Goal: Information Seeking & Learning: Learn about a topic

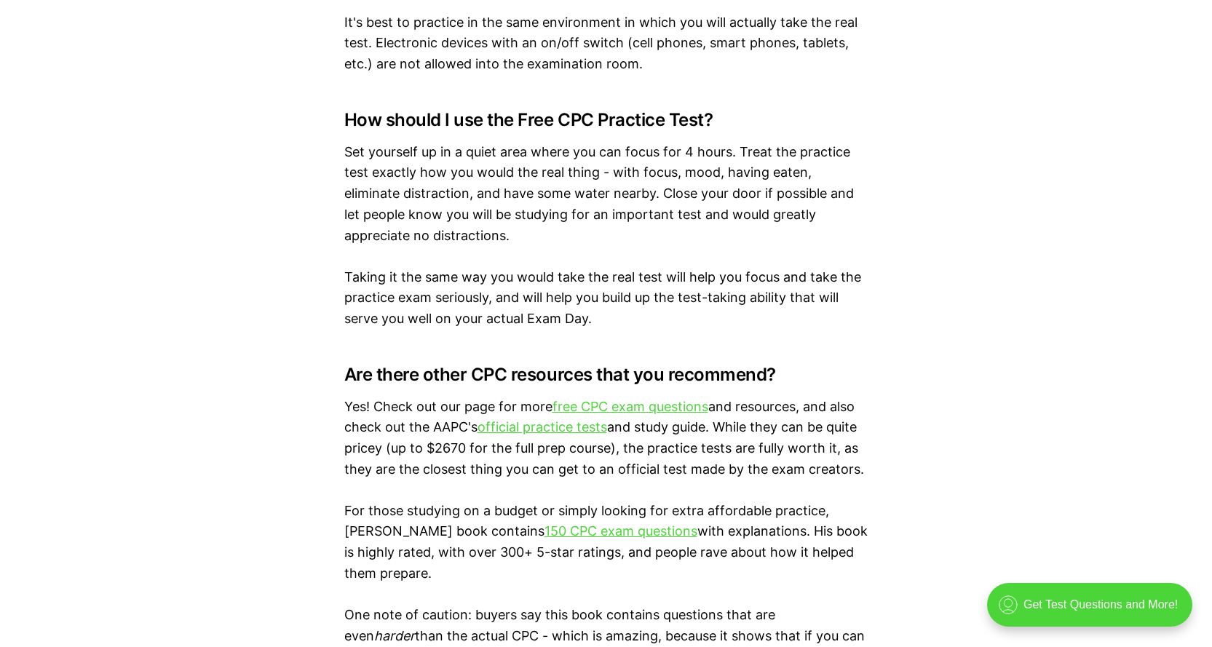
scroll to position [2256, 0]
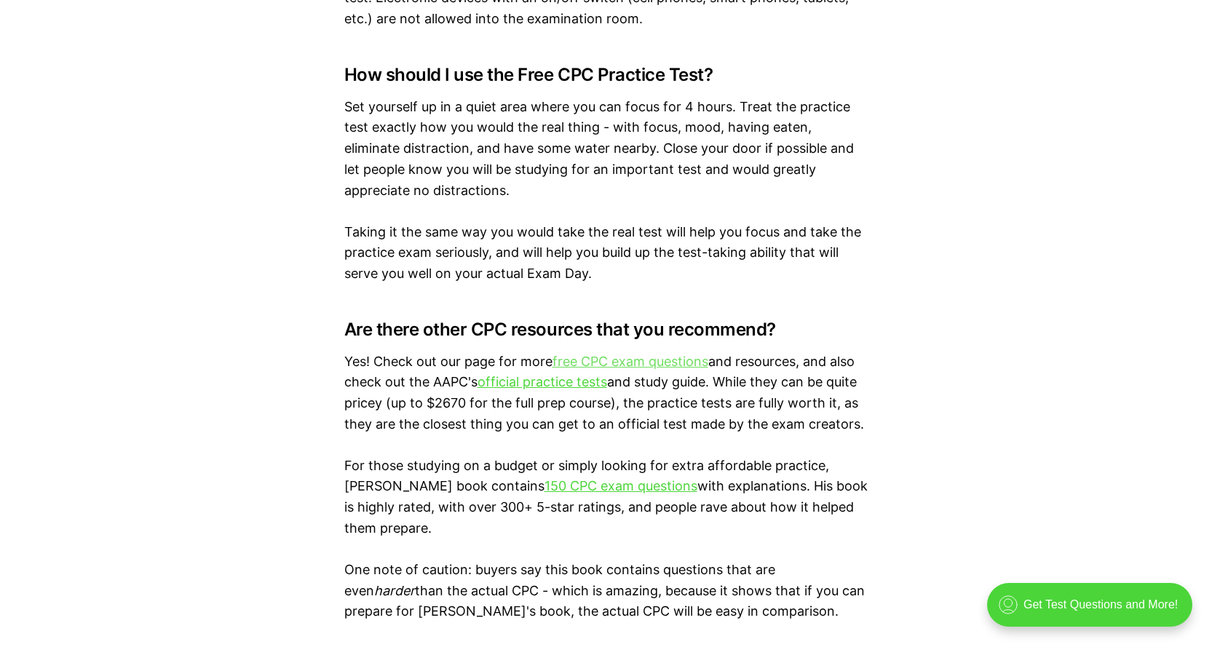
click at [623, 357] on link "free CPC exam questions" at bounding box center [630, 361] width 156 height 15
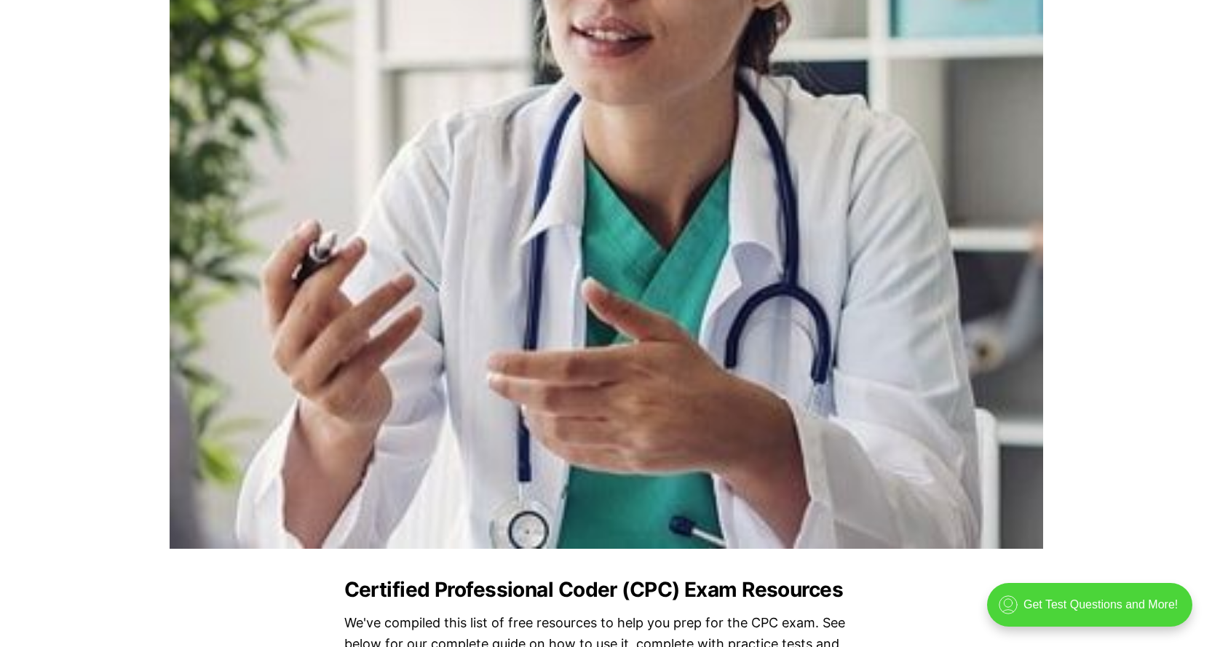
scroll to position [1164, 0]
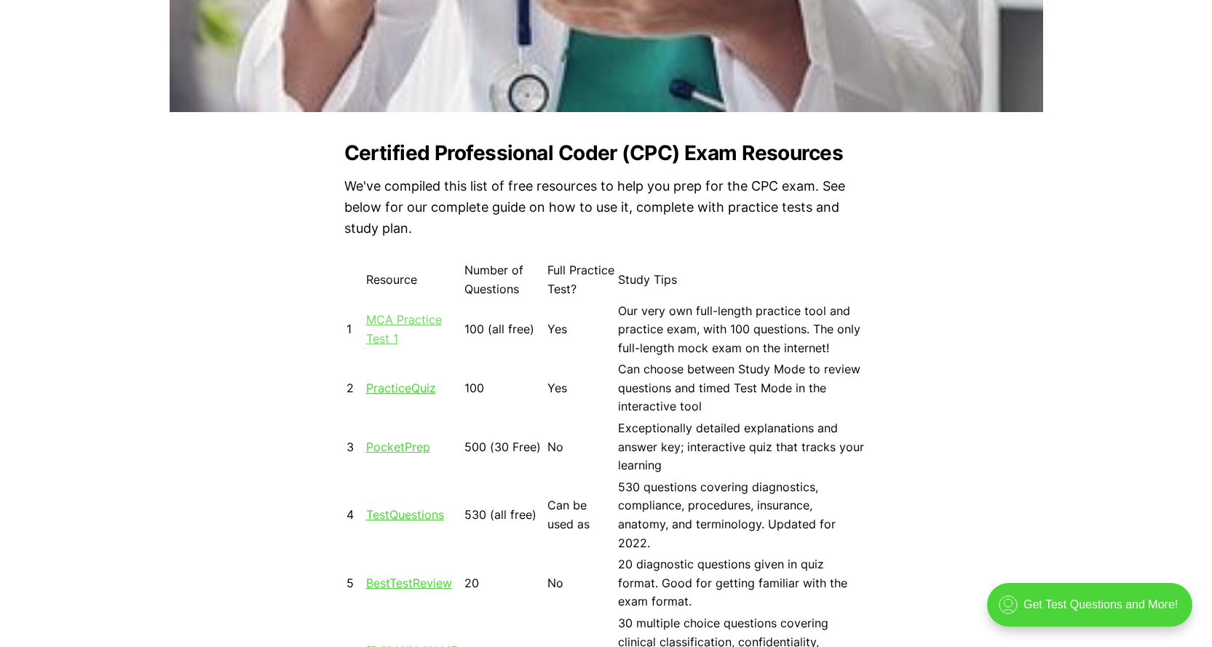
click at [385, 325] on link "MCA Practice Test 1" at bounding box center [404, 328] width 76 height 33
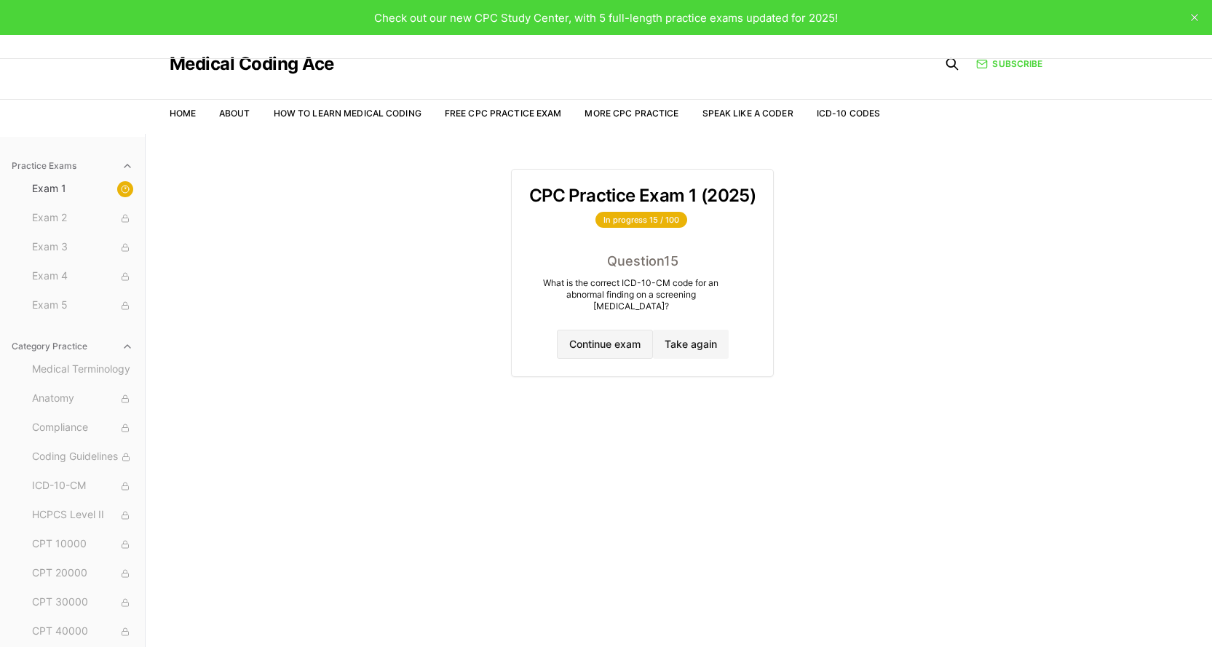
click at [600, 330] on button "Continue exam" at bounding box center [605, 344] width 96 height 29
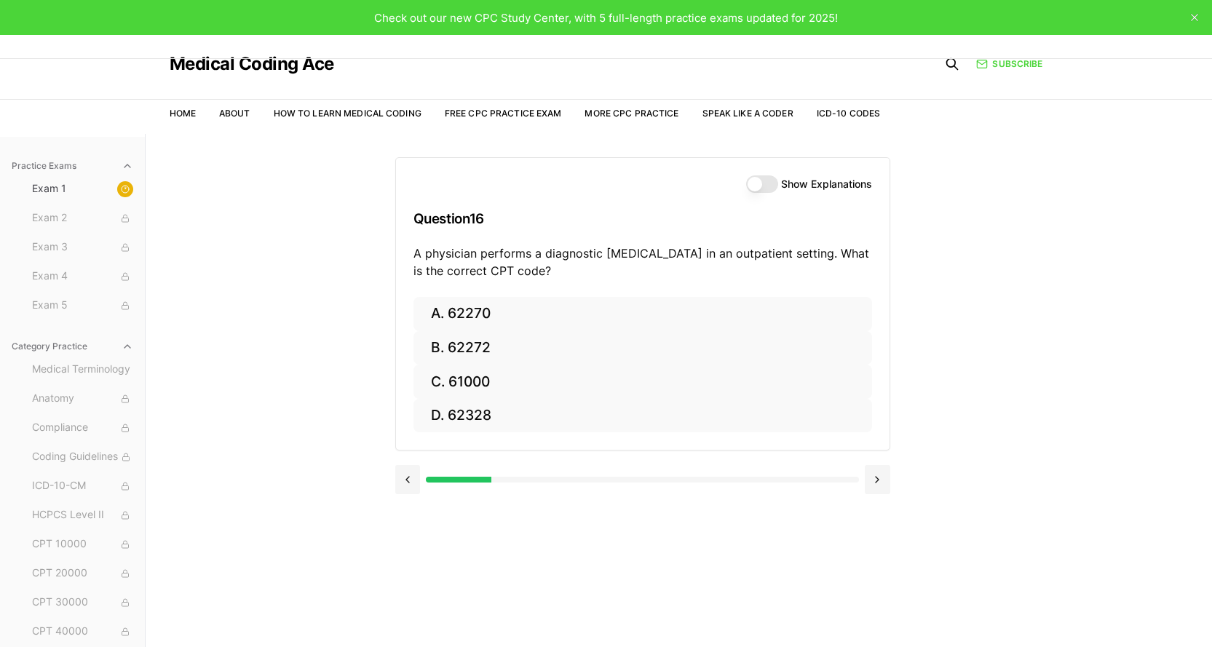
click at [760, 184] on button "Show Explanations" at bounding box center [762, 183] width 32 height 17
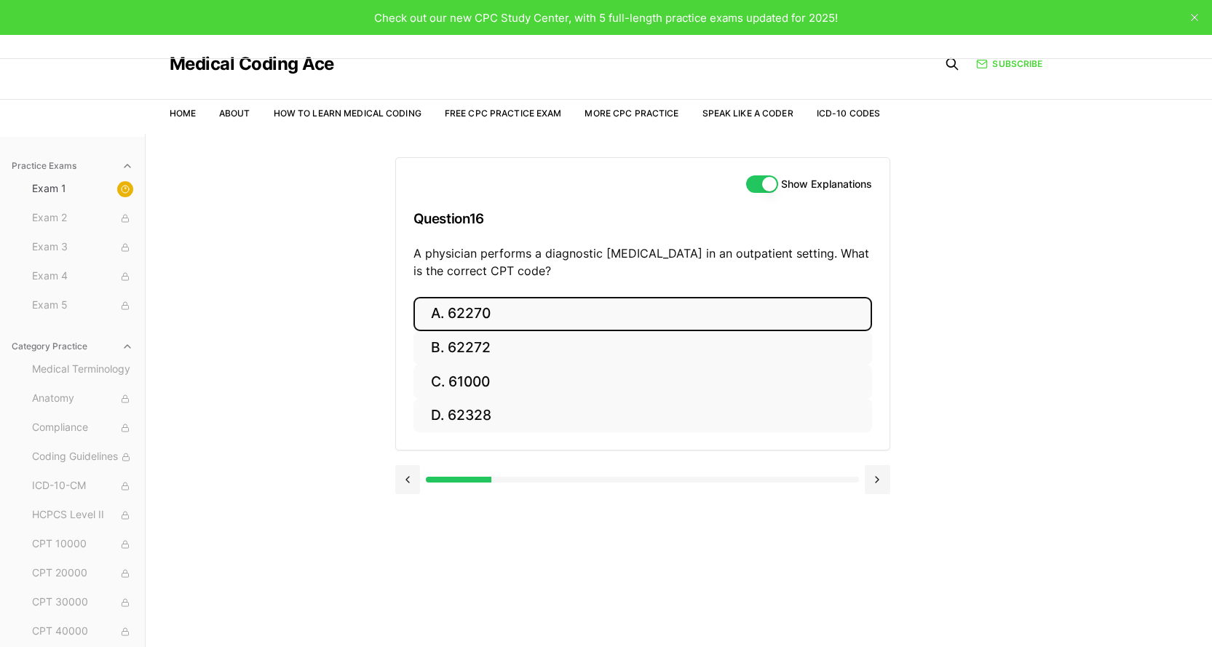
click at [477, 309] on button "A. 62270" at bounding box center [642, 314] width 459 height 34
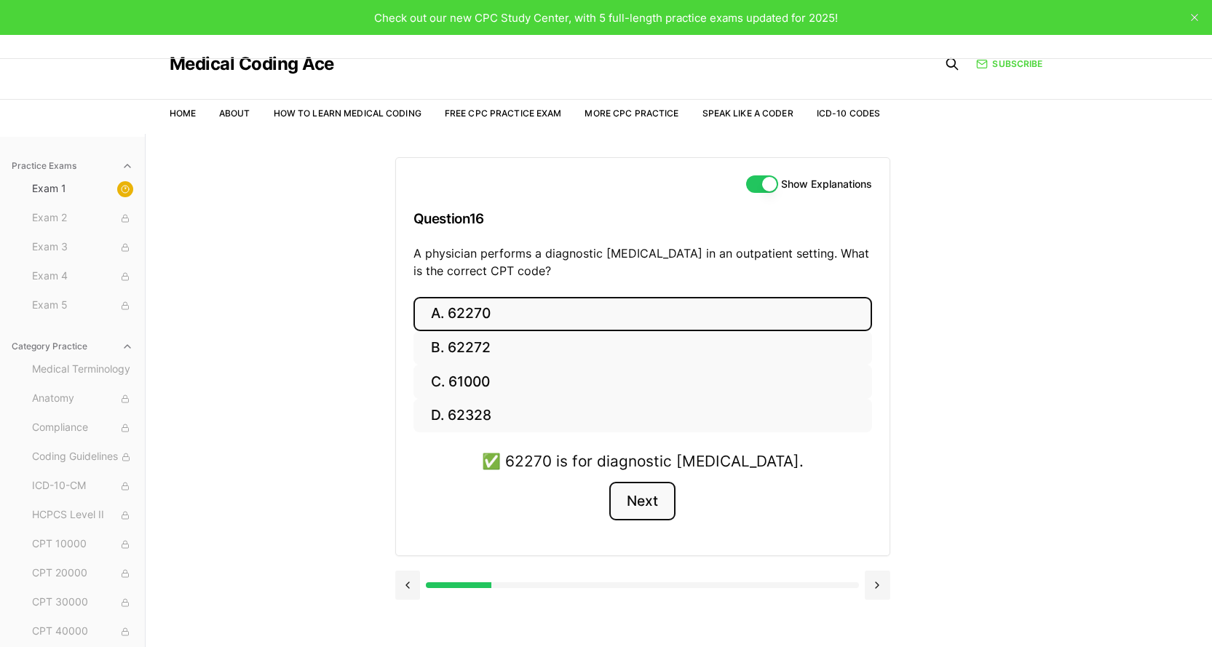
click at [640, 504] on button "Next" at bounding box center [642, 501] width 66 height 39
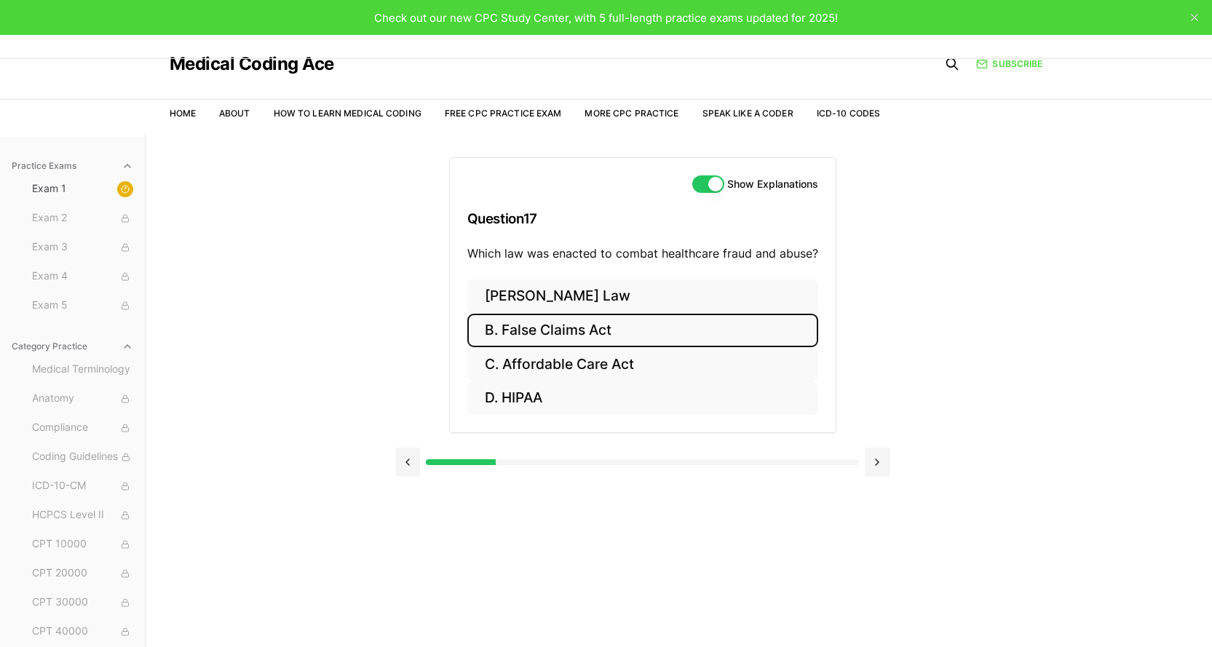
click at [558, 329] on button "B. False Claims Act" at bounding box center [642, 331] width 351 height 34
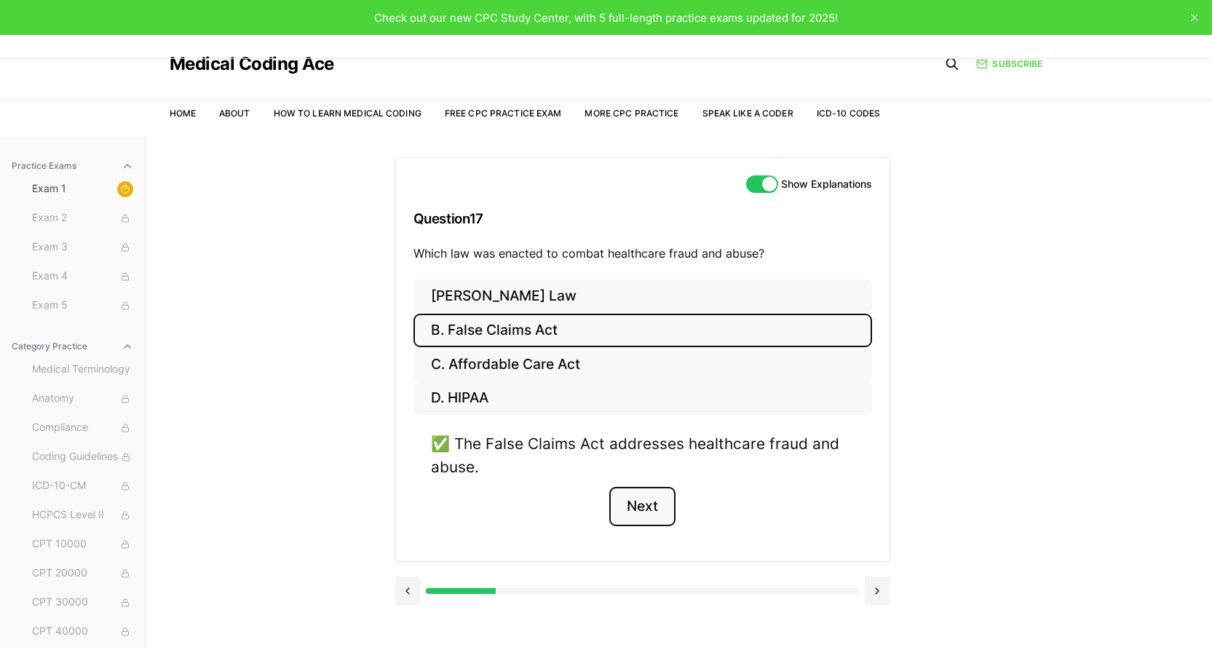
click at [631, 507] on button "Next" at bounding box center [642, 506] width 66 height 39
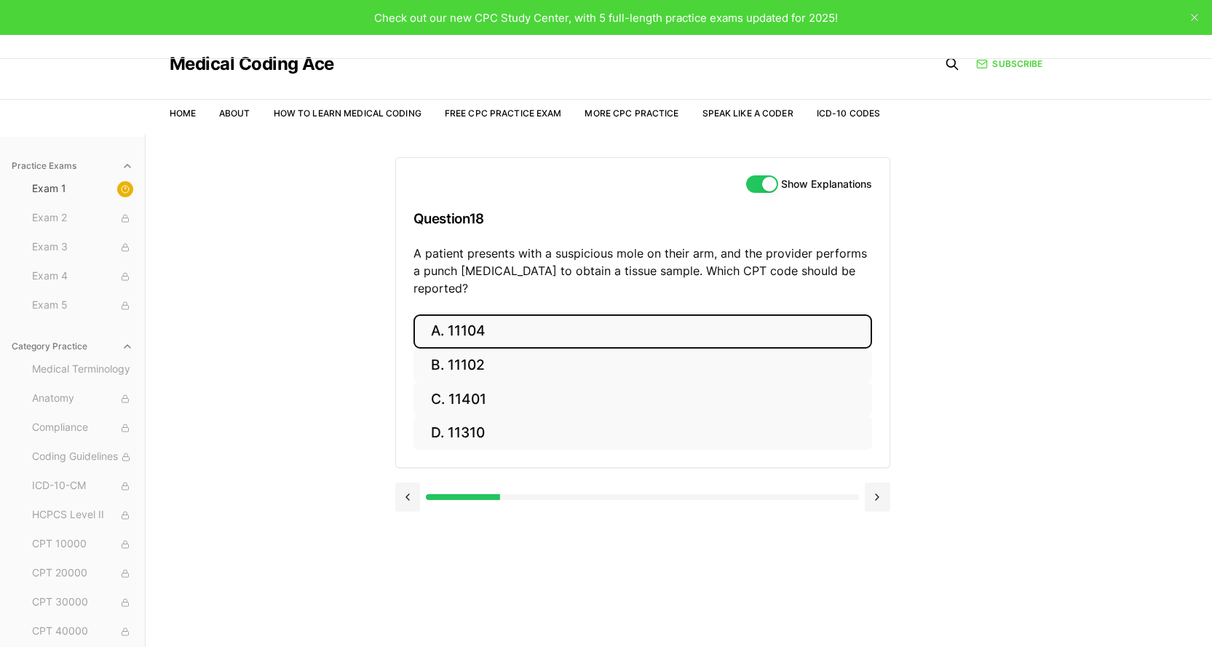
click at [451, 314] on button "A. 11104" at bounding box center [642, 331] width 459 height 34
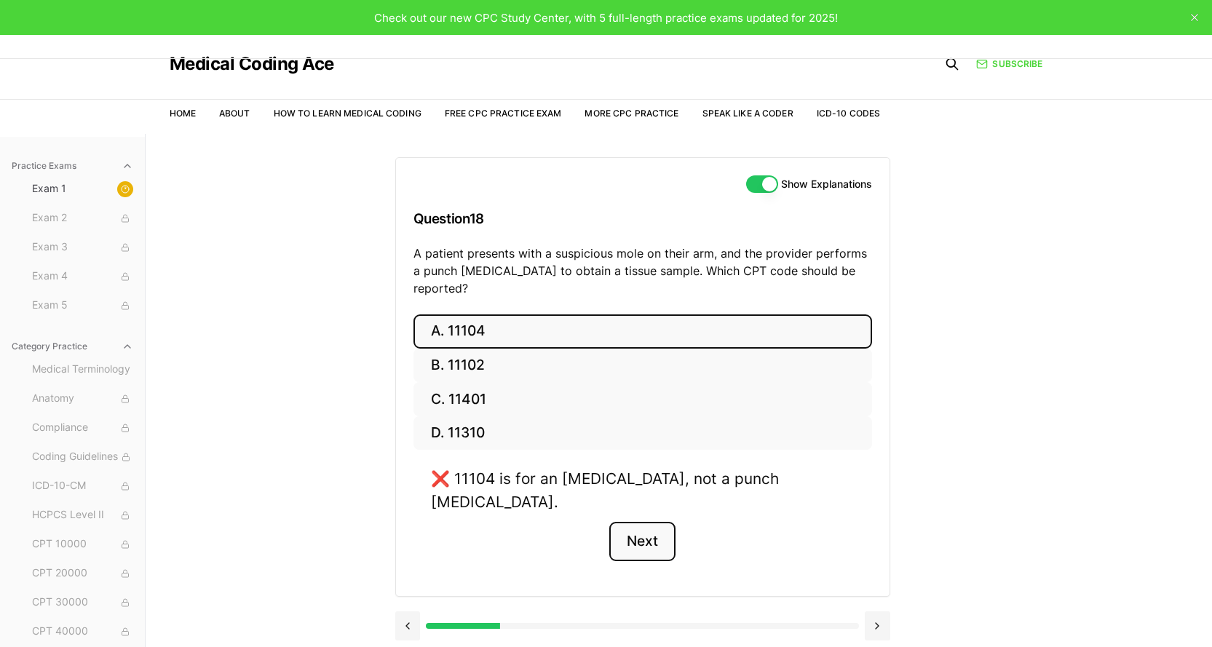
click at [638, 522] on button "Next" at bounding box center [642, 541] width 66 height 39
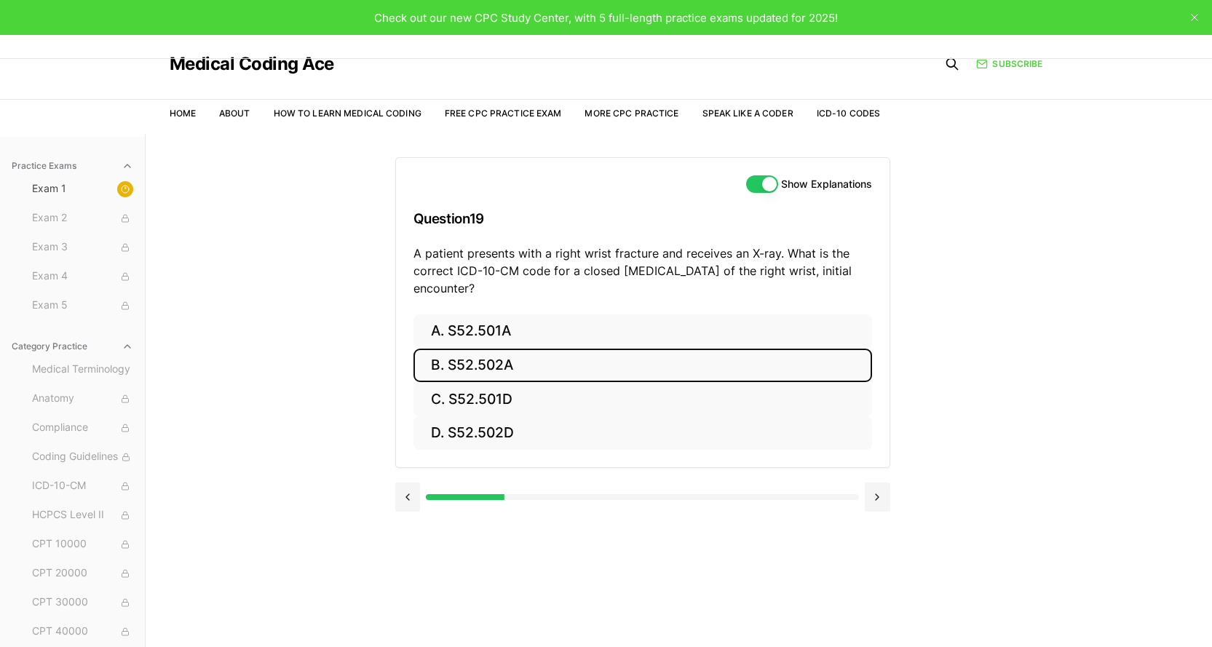
click at [501, 370] on button "B. S52.502A" at bounding box center [642, 366] width 459 height 34
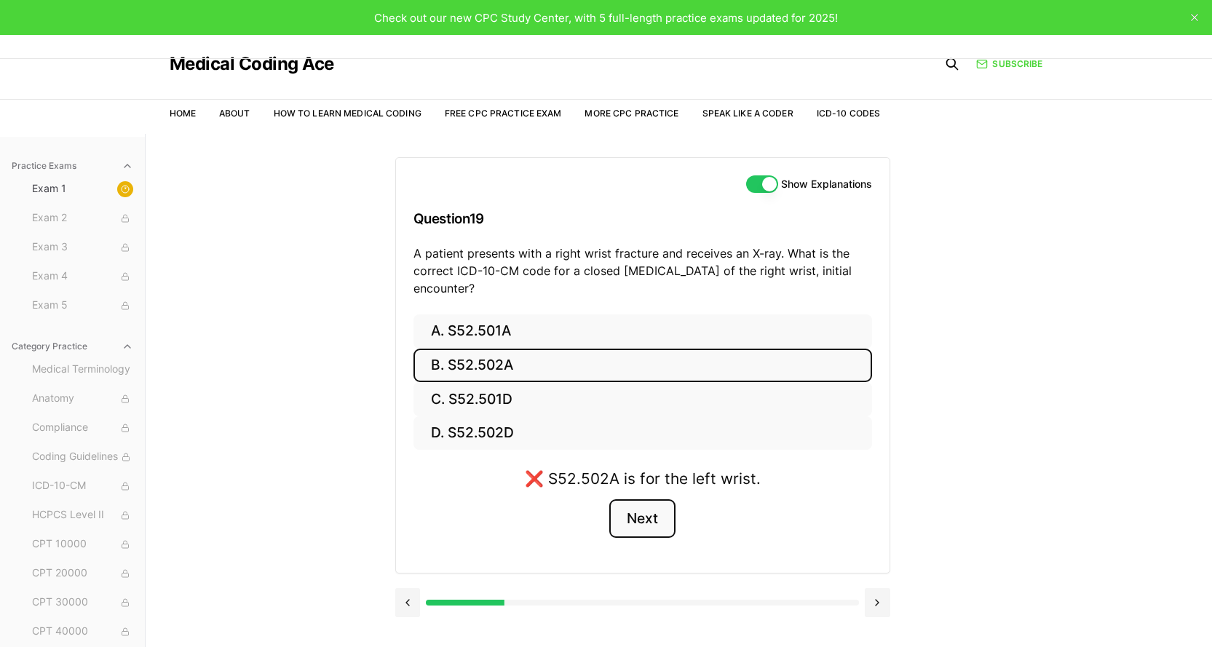
click at [633, 515] on button "Next" at bounding box center [642, 518] width 66 height 39
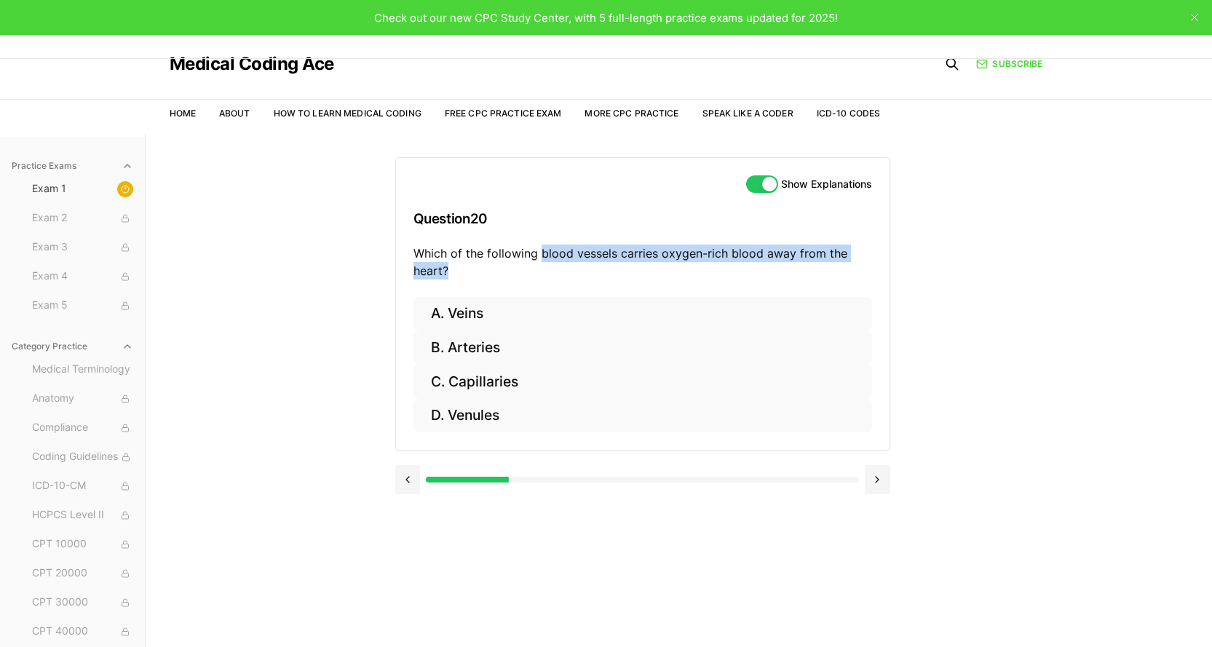
copy p "blood vessels carries oxygen-rich blood away from the heart?"
drag, startPoint x: 542, startPoint y: 255, endPoint x: 767, endPoint y: 268, distance: 225.2
click at [767, 268] on p "Which of the following blood vessels carries oxygen-rich blood away from the he…" at bounding box center [642, 262] width 459 height 35
click at [603, 193] on div "Show Explanations Question 20 Which of the following blood vessels carries oxyg…" at bounding box center [642, 227] width 493 height 139
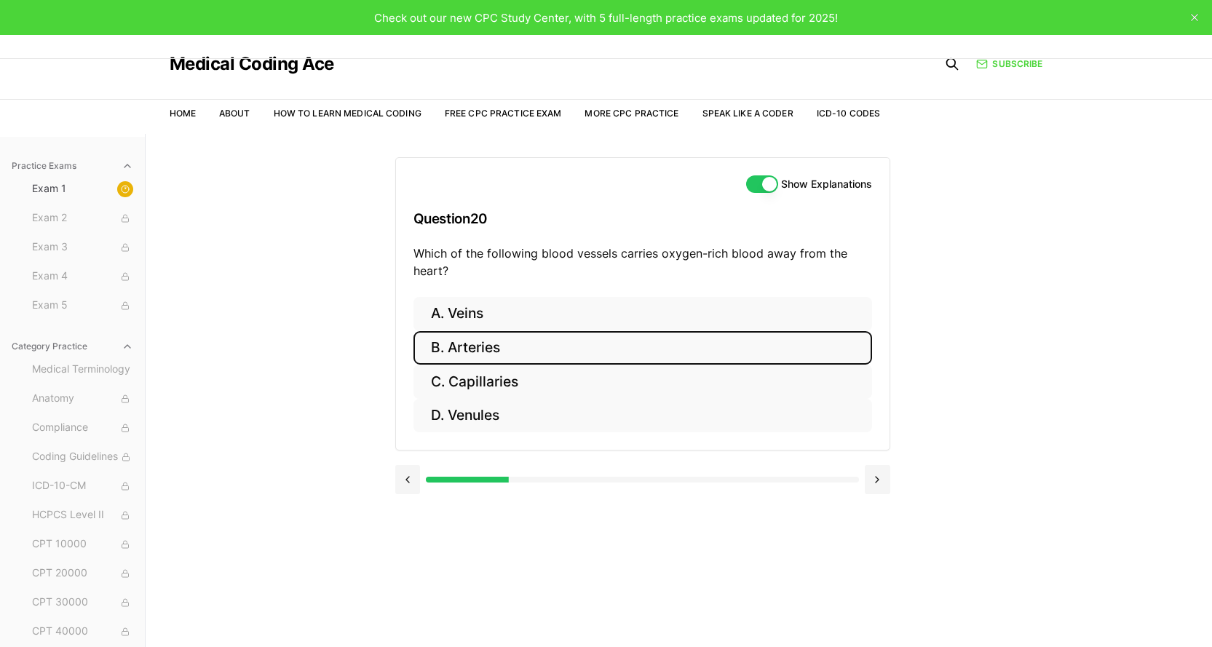
click at [468, 350] on button "B. Arteries" at bounding box center [642, 348] width 459 height 34
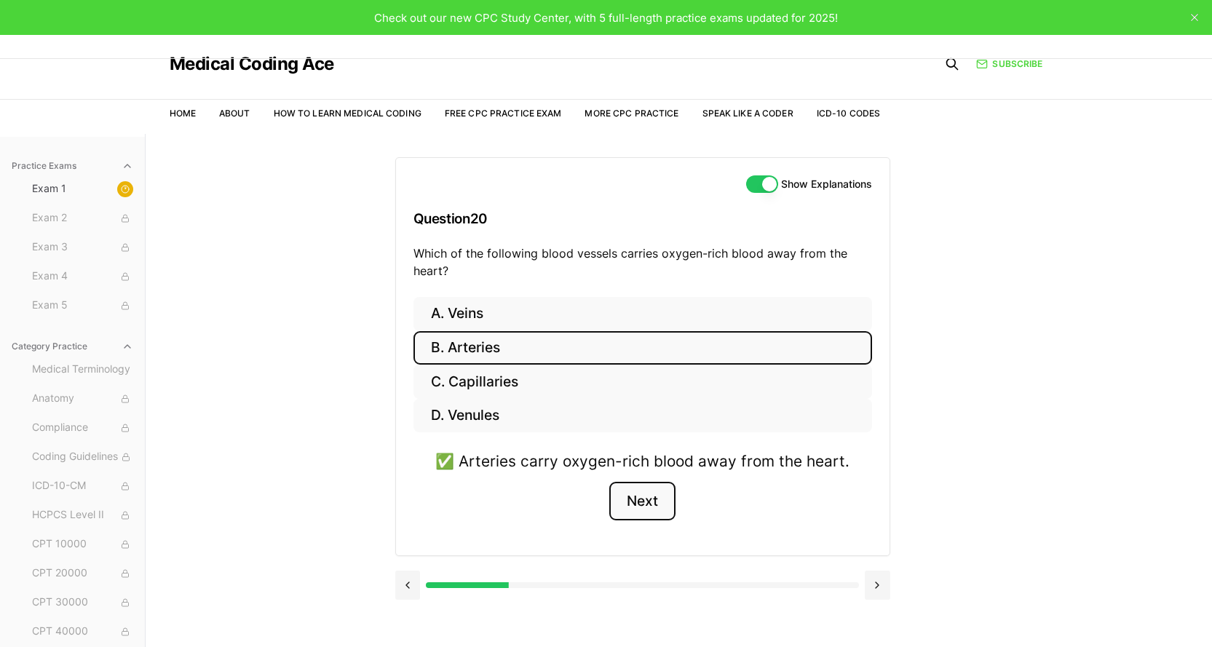
click at [638, 507] on button "Next" at bounding box center [642, 501] width 66 height 39
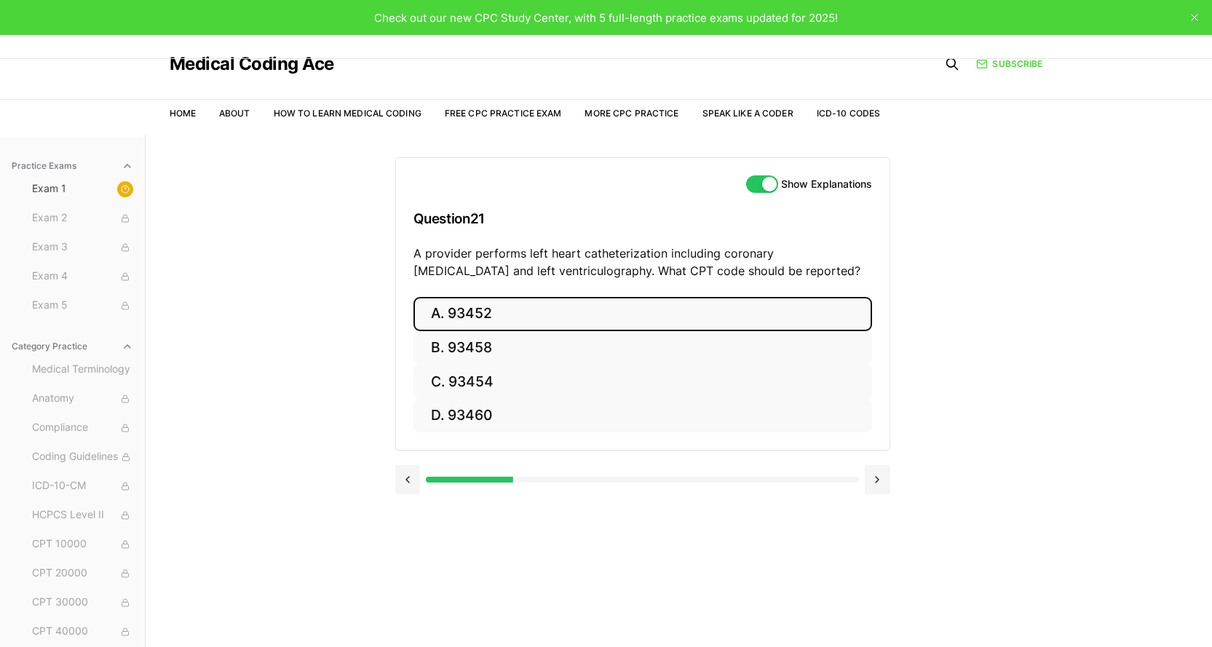
click at [461, 310] on button "A. 93452" at bounding box center [642, 314] width 459 height 34
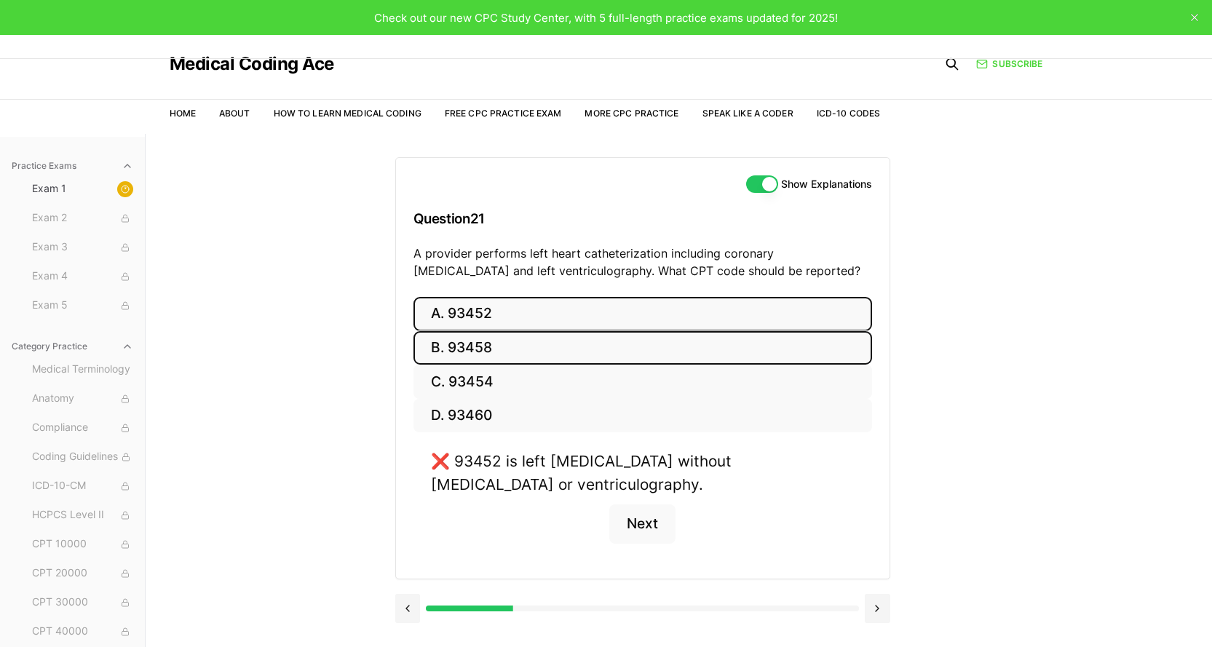
click at [469, 344] on button "B. 93458" at bounding box center [642, 348] width 459 height 34
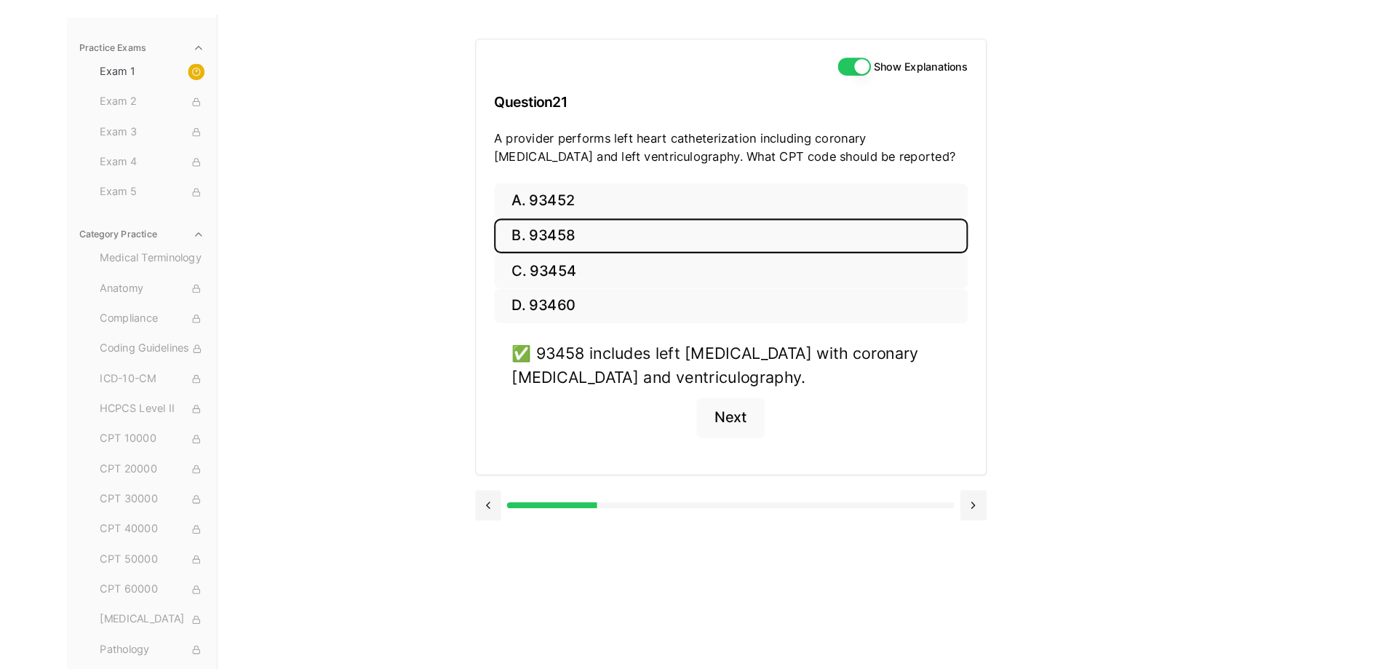
scroll to position [134, 0]
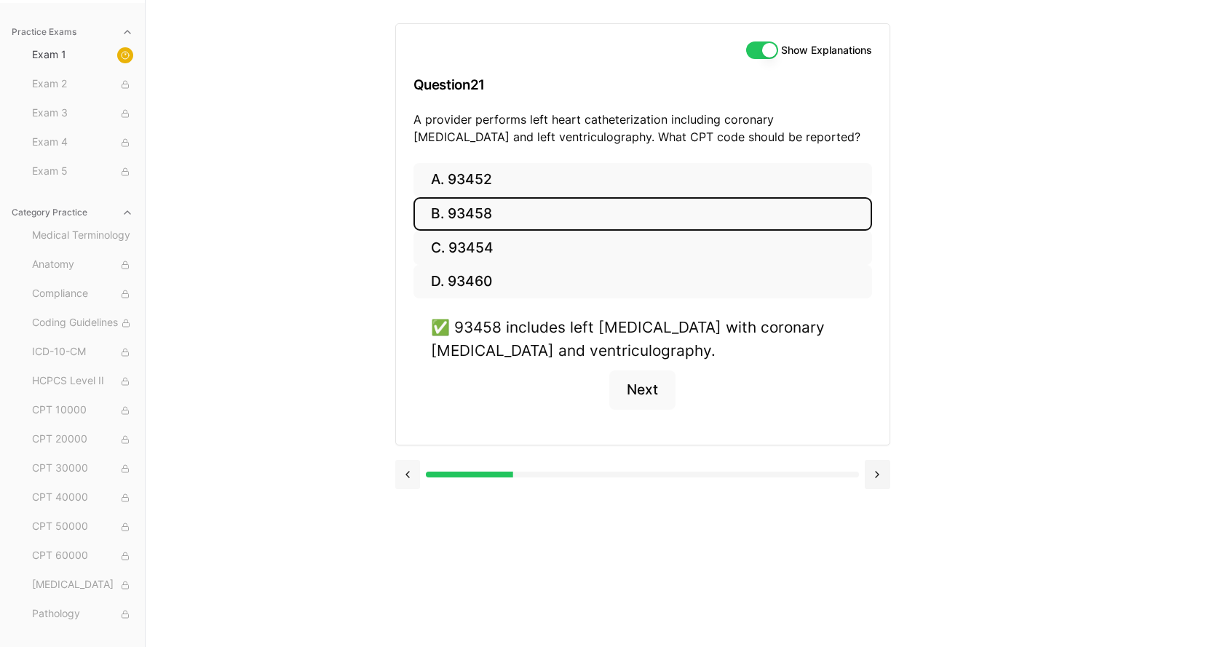
click at [407, 475] on button at bounding box center [407, 474] width 25 height 29
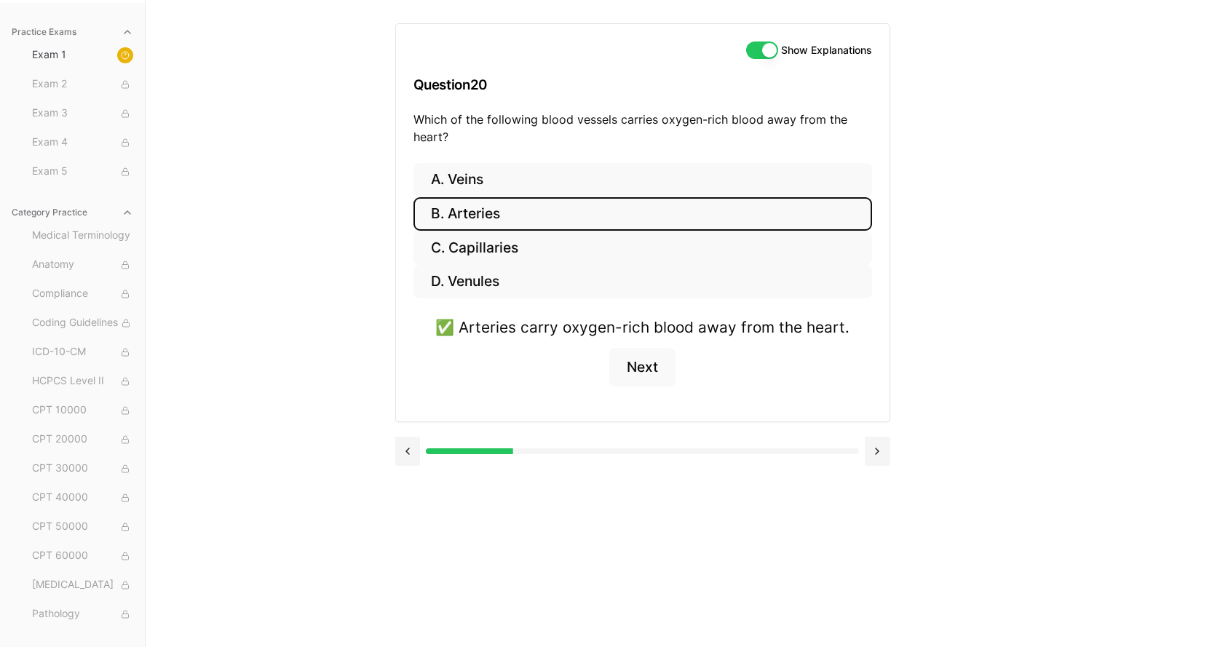
click at [408, 475] on div at bounding box center [642, 449] width 495 height 55
click at [409, 447] on button at bounding box center [407, 451] width 25 height 29
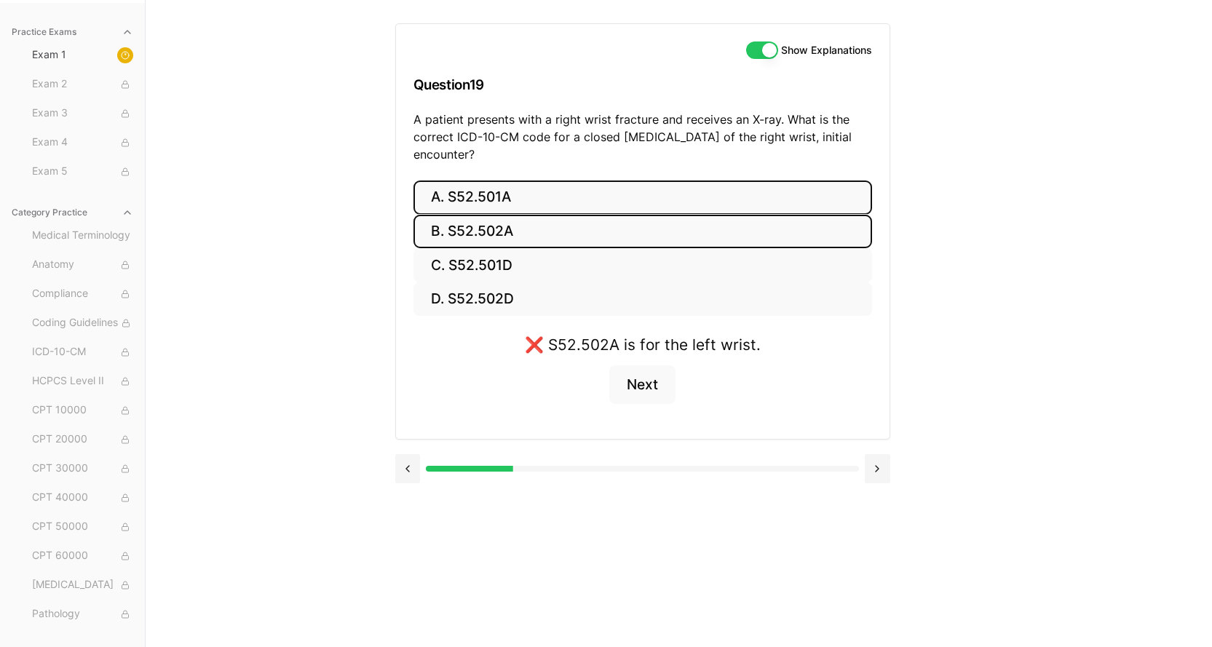
click at [477, 194] on button "A. S52.501A" at bounding box center [642, 197] width 459 height 34
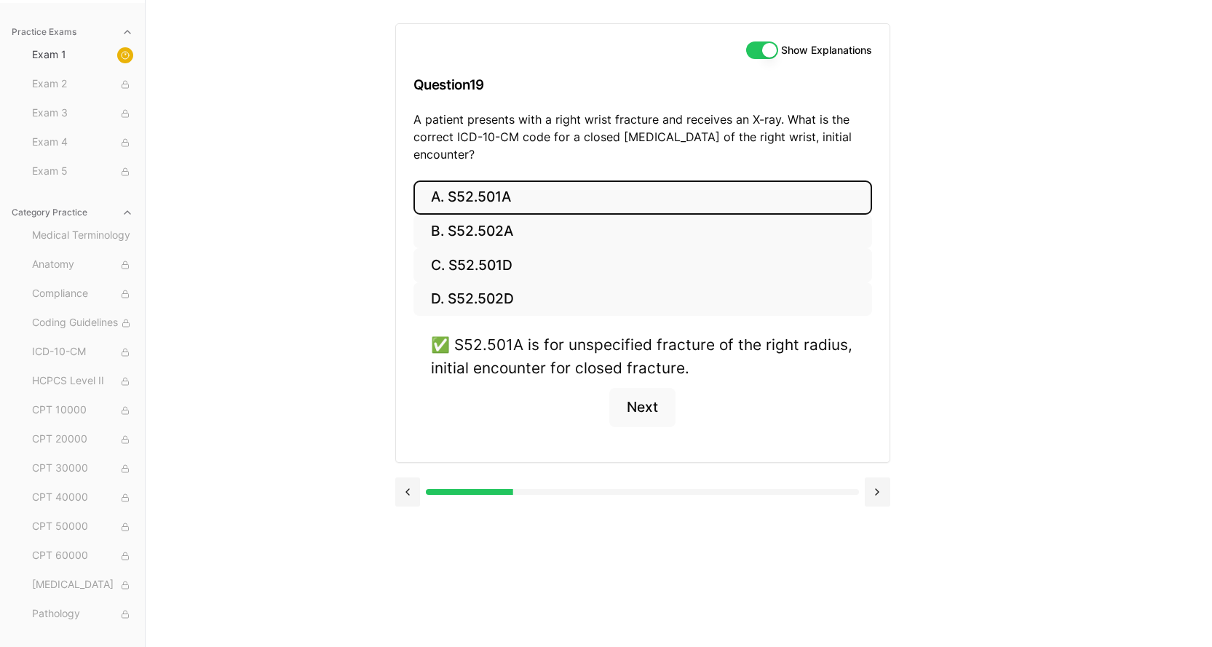
click at [410, 491] on button at bounding box center [407, 491] width 25 height 29
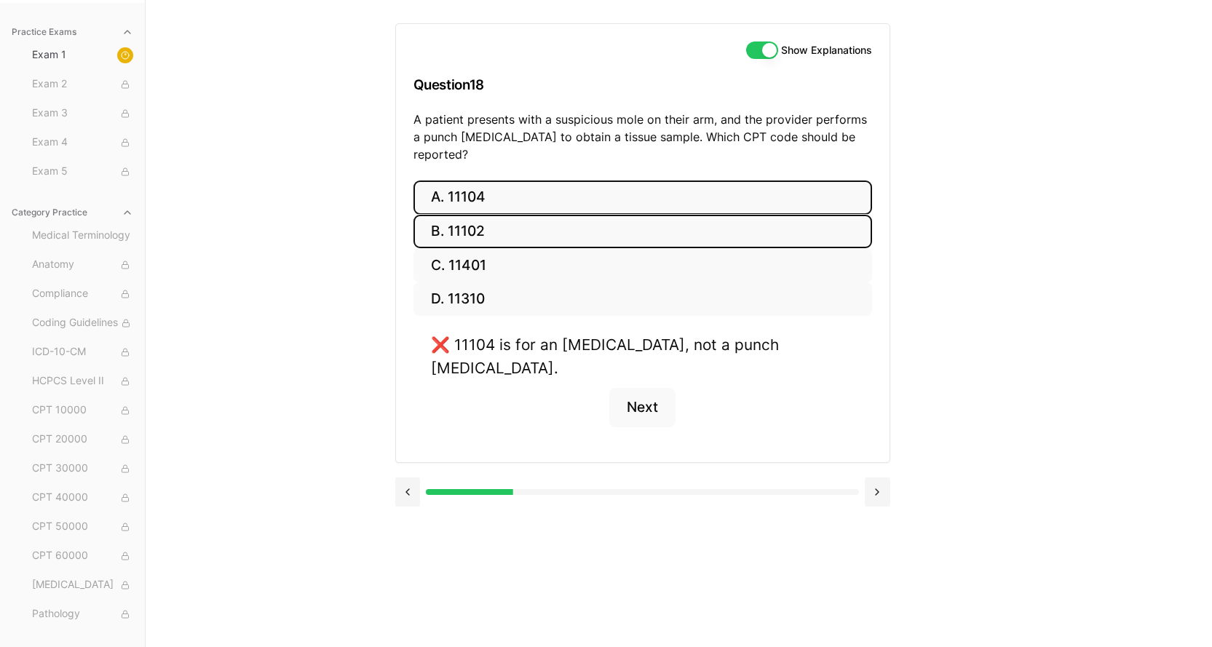
click at [477, 215] on button "B. 11102" at bounding box center [642, 232] width 459 height 34
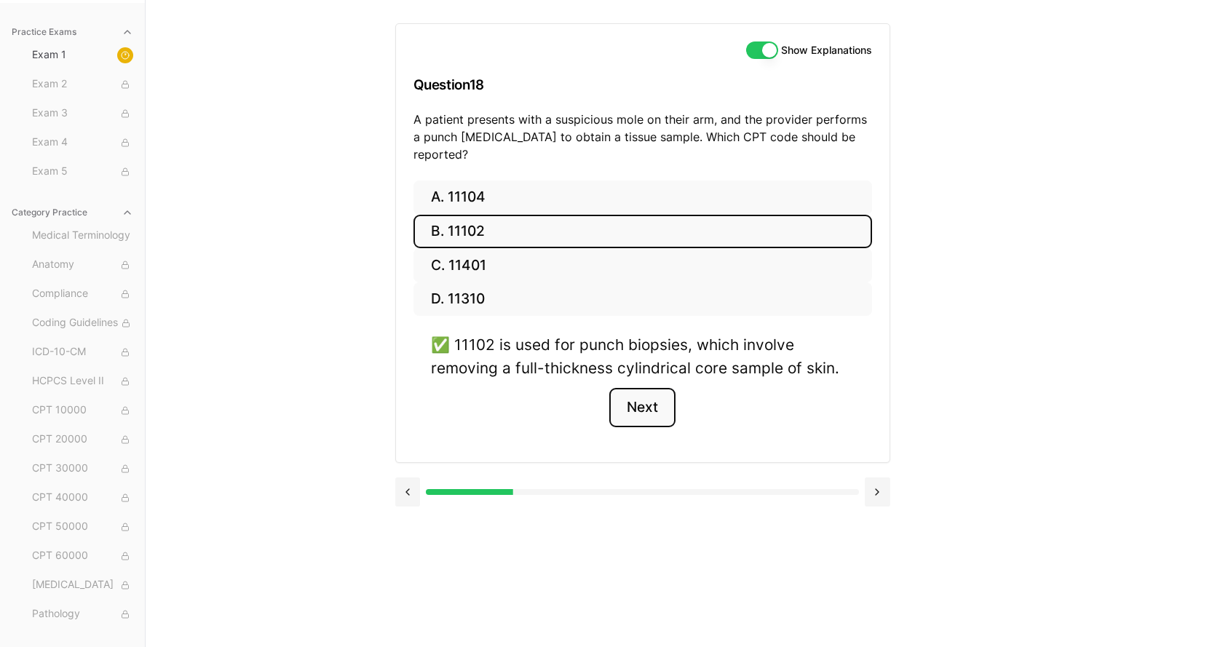
click at [640, 395] on button "Next" at bounding box center [642, 407] width 66 height 39
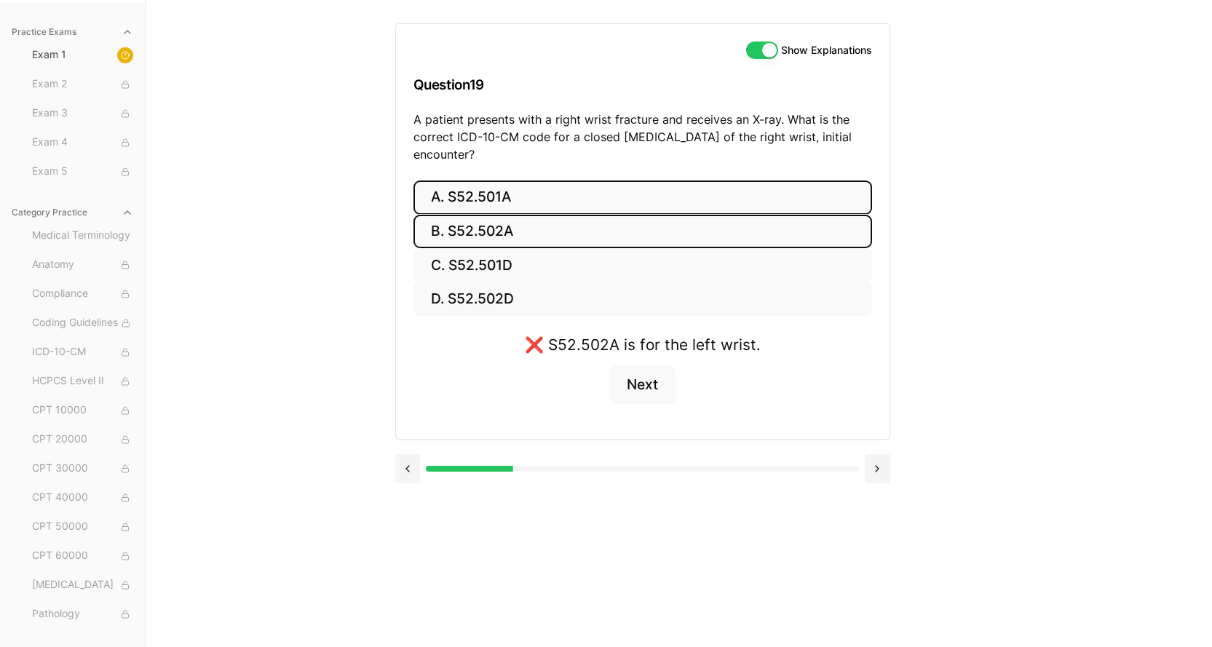
click at [498, 195] on button "A. S52.501A" at bounding box center [642, 197] width 459 height 34
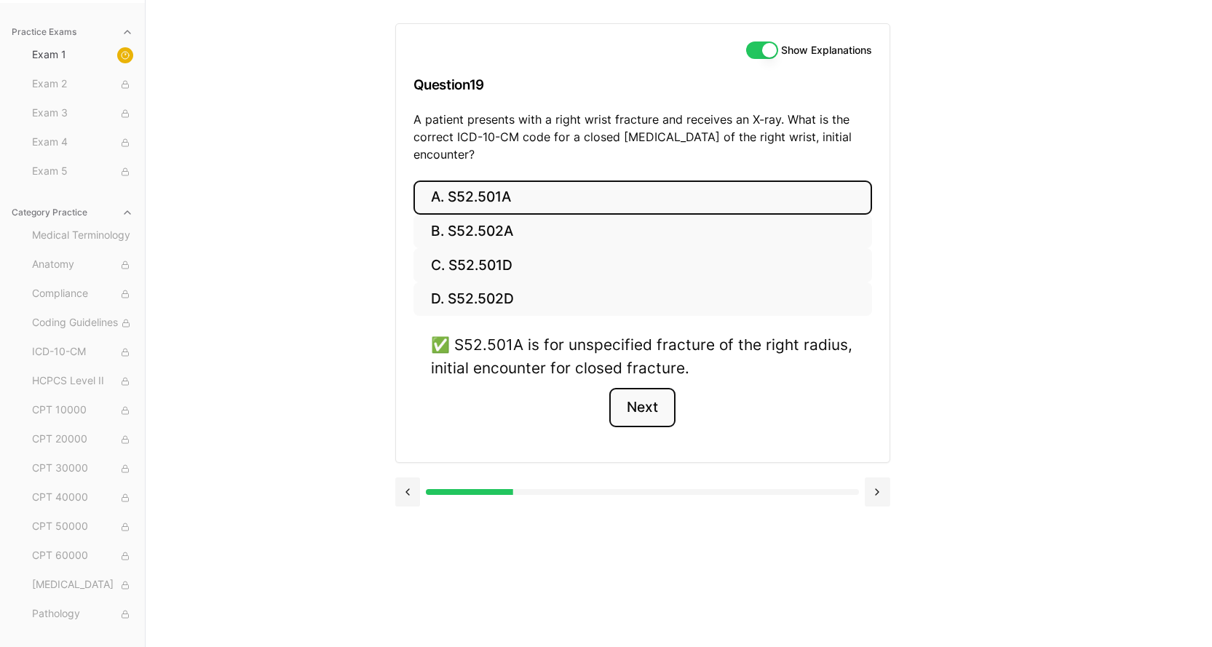
click at [642, 414] on button "Next" at bounding box center [642, 407] width 66 height 39
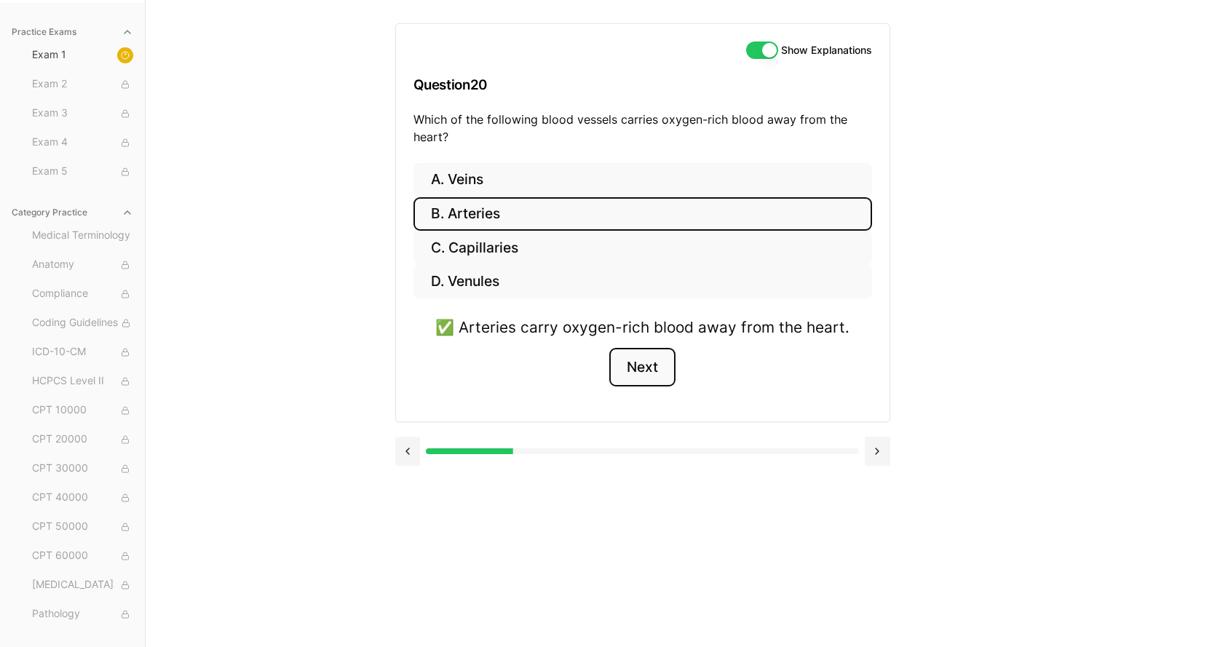
click at [640, 372] on button "Next" at bounding box center [642, 367] width 66 height 39
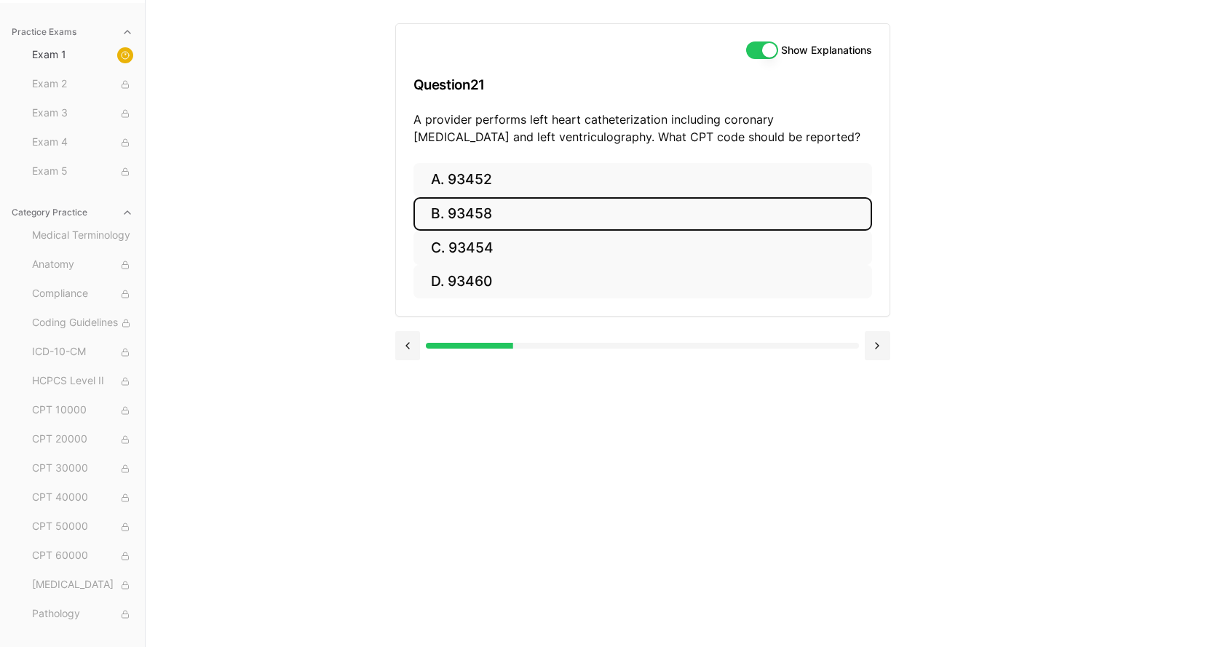
click at [483, 216] on button "B. 93458" at bounding box center [642, 214] width 459 height 34
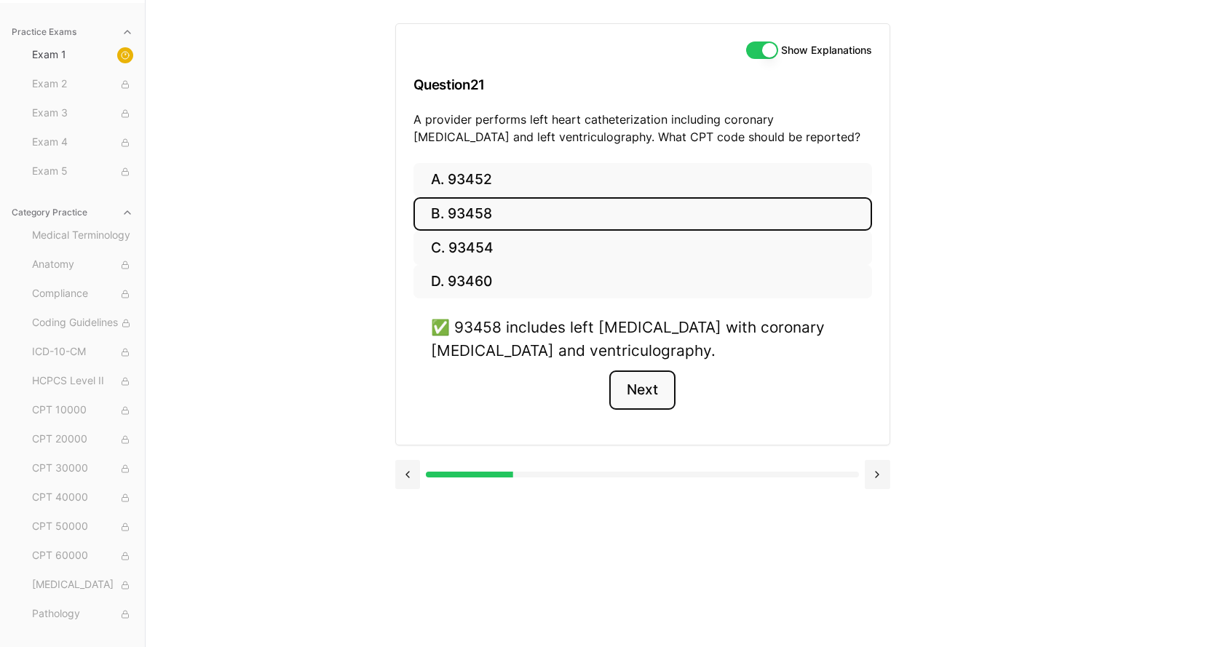
click at [645, 396] on button "Next" at bounding box center [642, 389] width 66 height 39
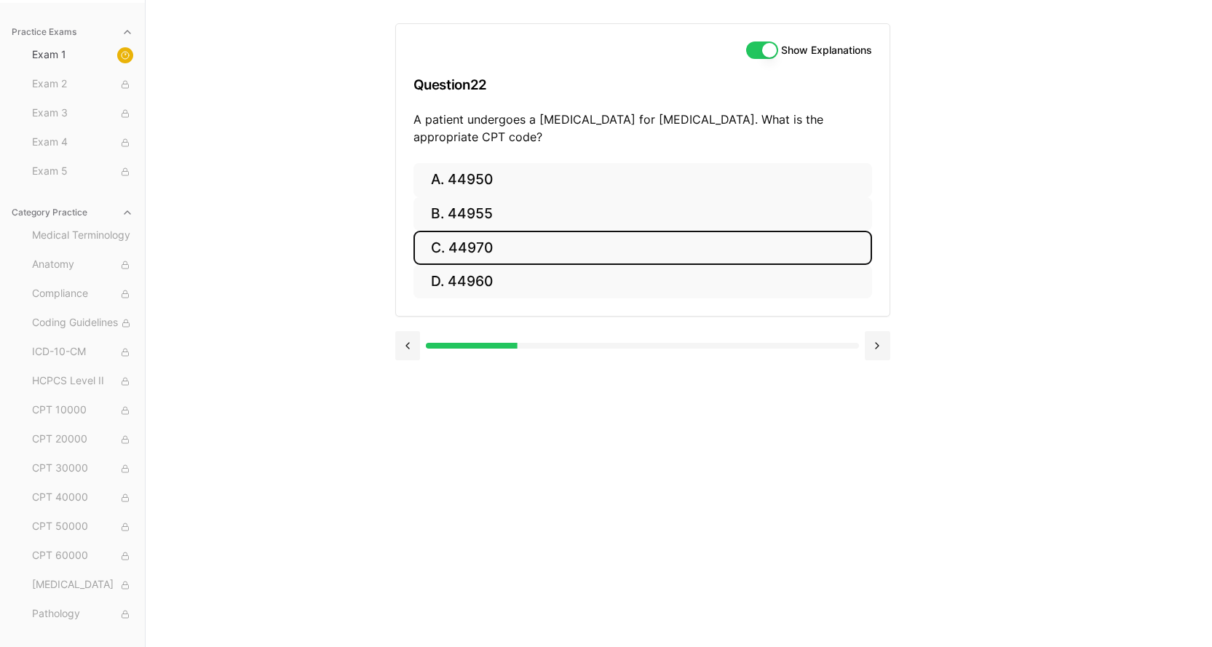
click at [493, 241] on button "C. 44970" at bounding box center [642, 248] width 459 height 34
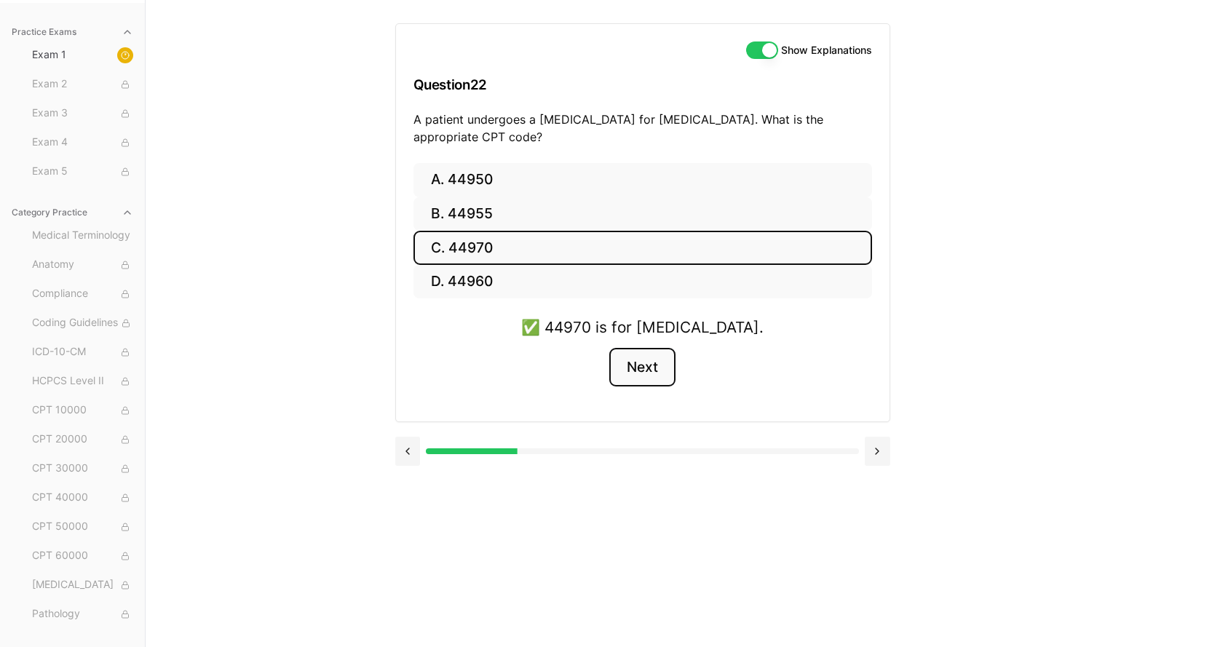
click at [635, 380] on button "Next" at bounding box center [642, 367] width 66 height 39
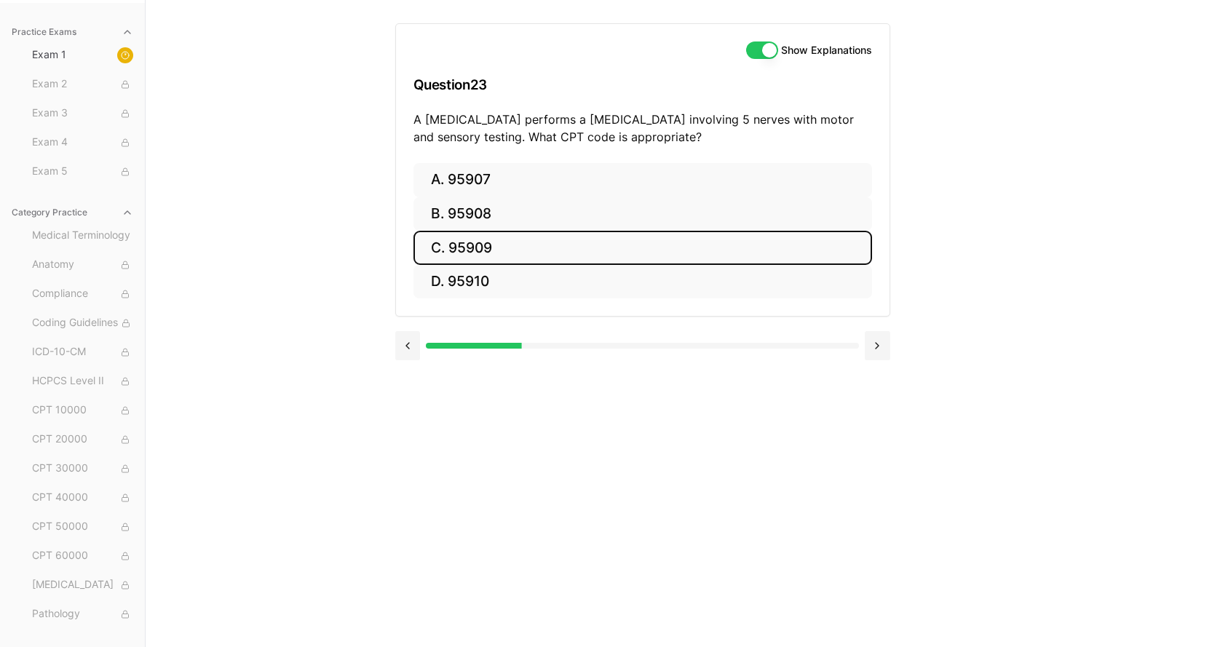
click at [493, 255] on button "C. 95909" at bounding box center [642, 248] width 459 height 34
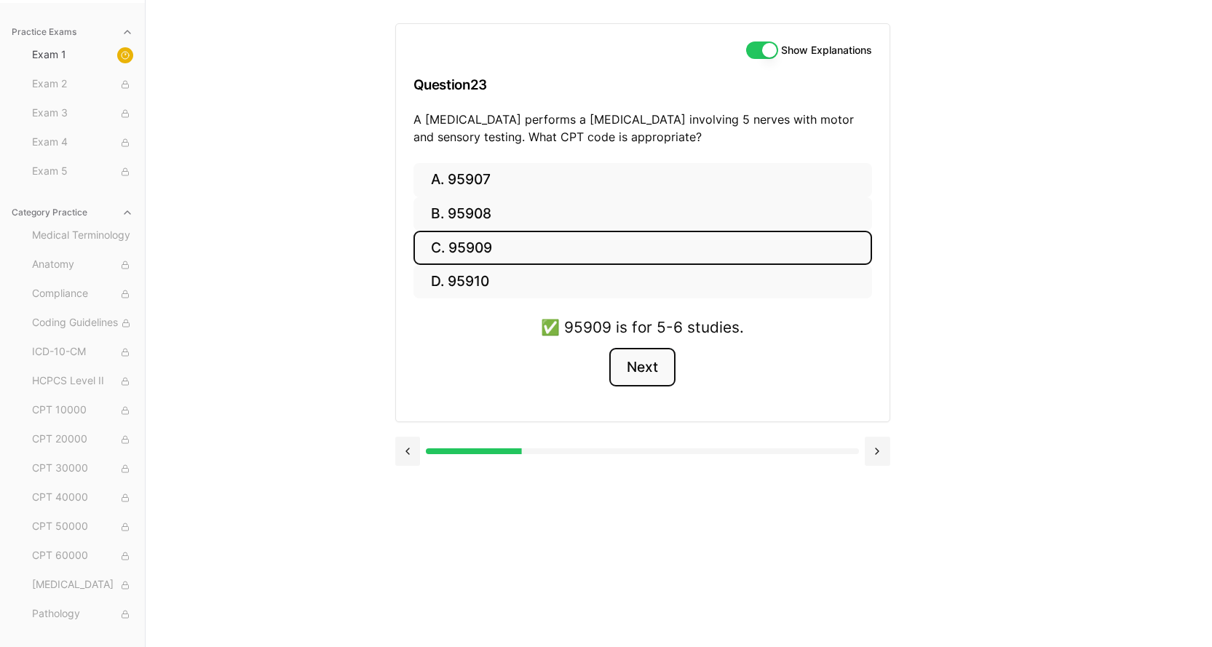
click at [637, 373] on button "Next" at bounding box center [642, 367] width 66 height 39
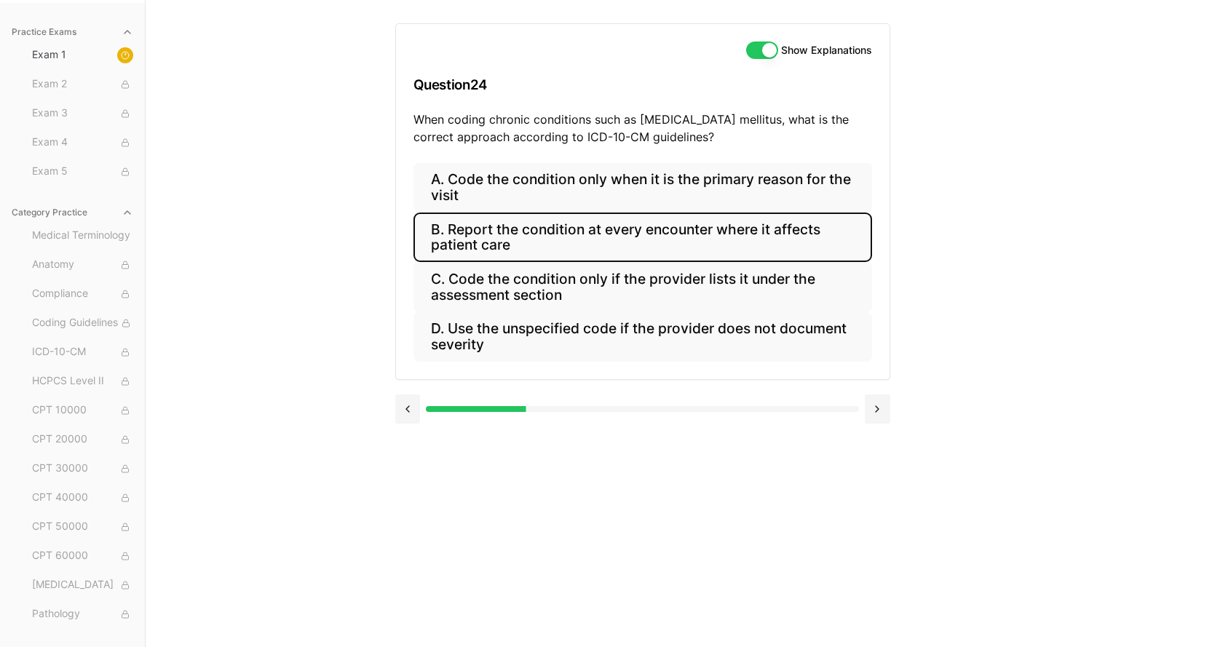
click at [537, 242] on button "B. Report the condition at every encounter where it affects patient care" at bounding box center [642, 237] width 459 height 49
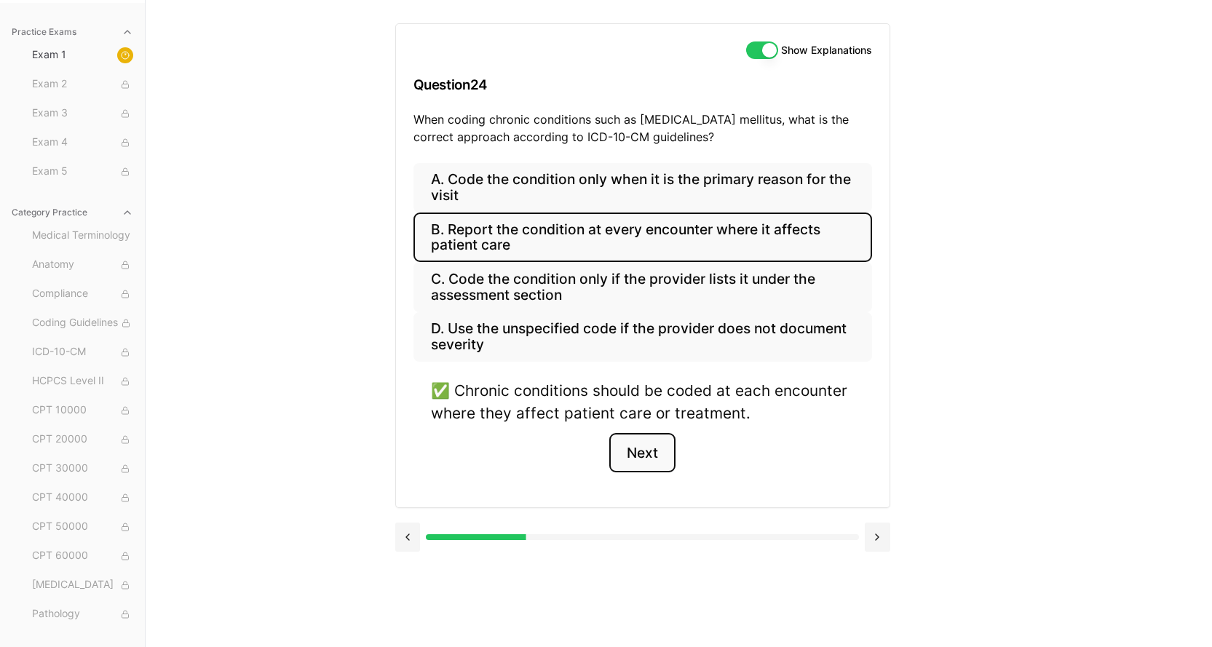
click at [640, 459] on button "Next" at bounding box center [642, 452] width 66 height 39
click at [640, 459] on div "Show Explanations Question 24 When coding chronic conditions such as diabetes m…" at bounding box center [679, 323] width 568 height 647
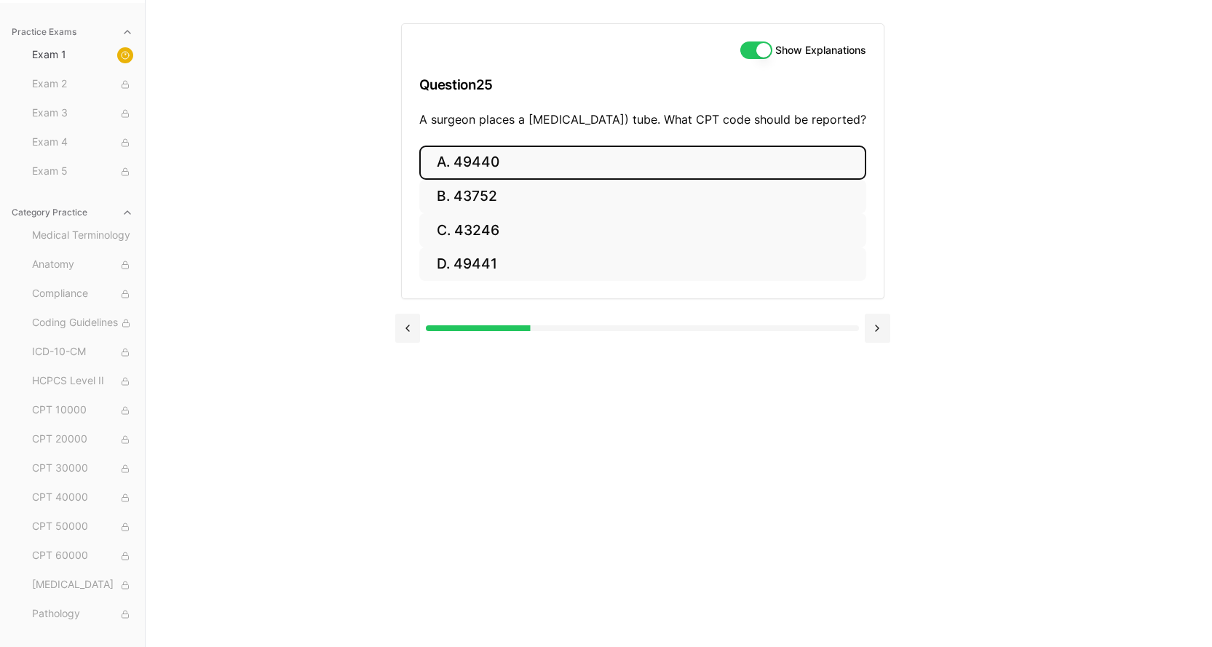
click at [459, 180] on button "A. 49440" at bounding box center [642, 163] width 447 height 34
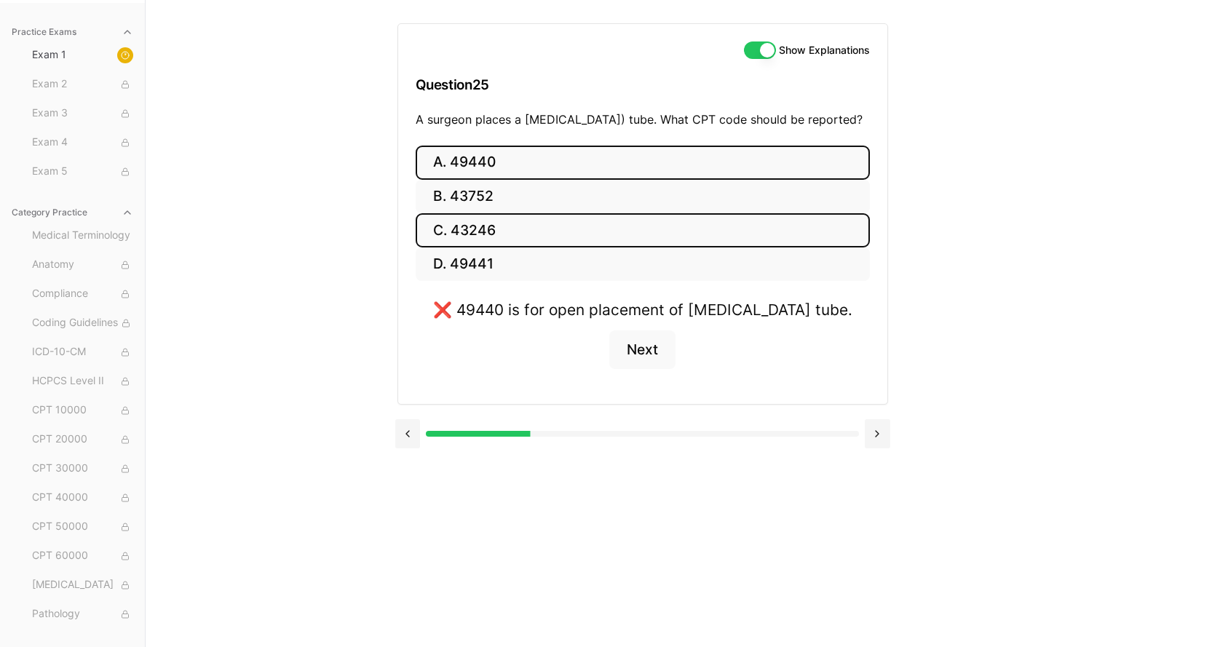
click at [479, 242] on button "C. 43246" at bounding box center [643, 230] width 454 height 34
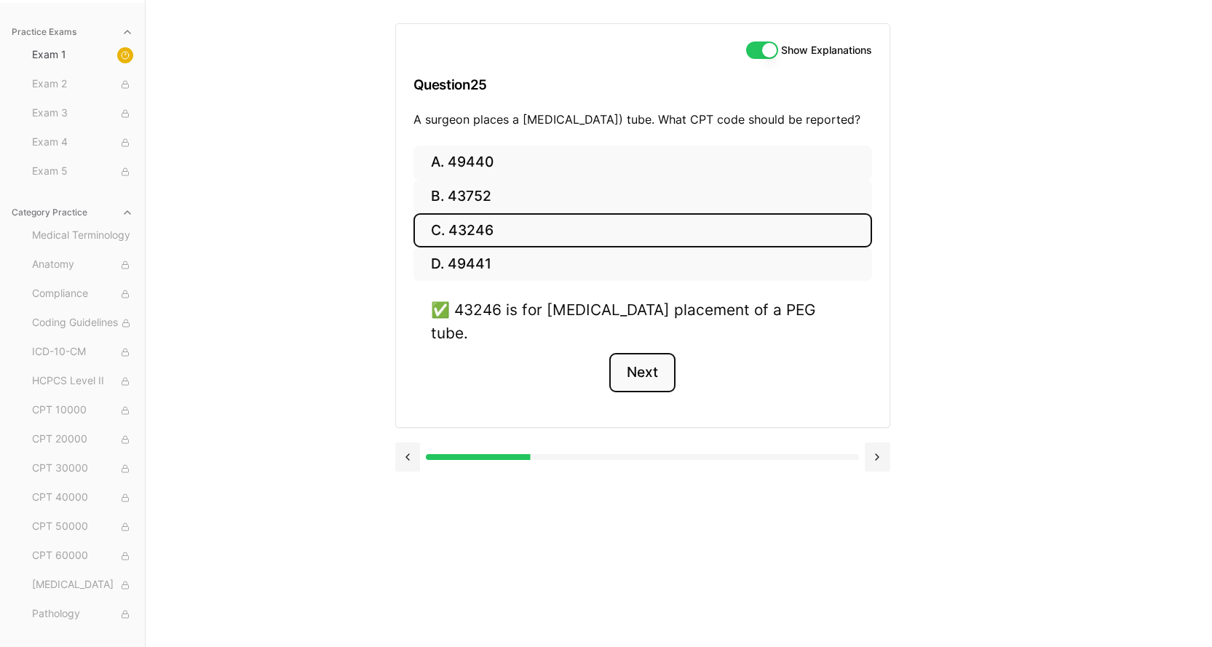
click at [654, 368] on button "Next" at bounding box center [642, 372] width 66 height 39
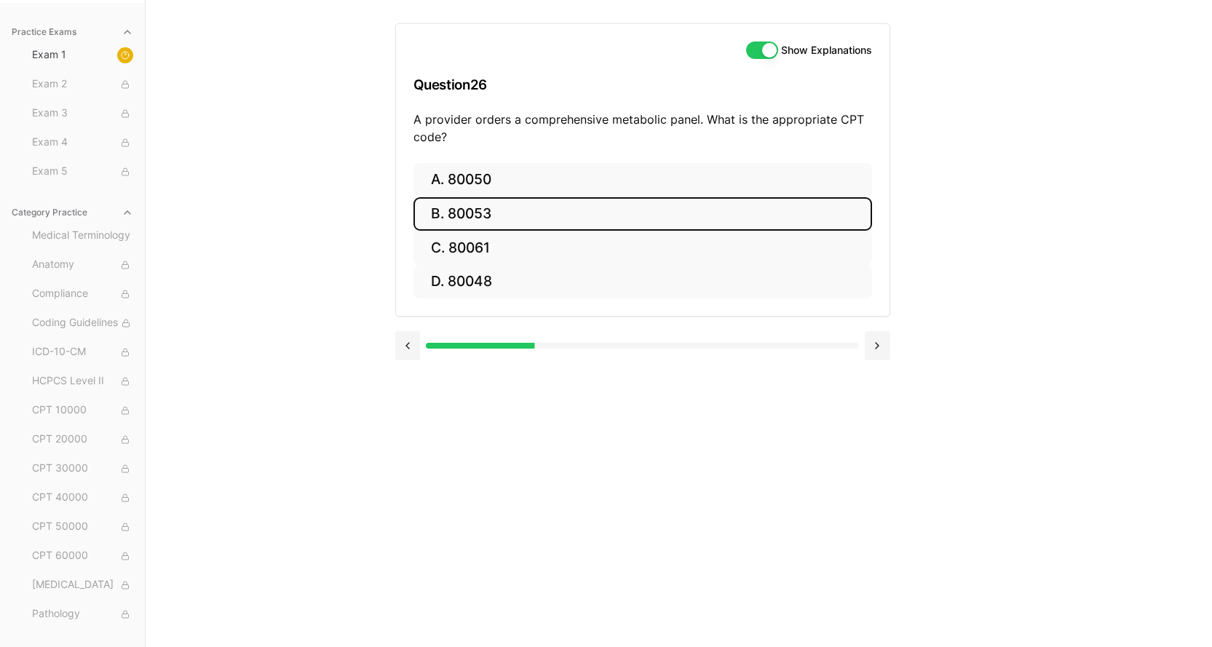
click at [467, 207] on button "B. 80053" at bounding box center [642, 214] width 459 height 34
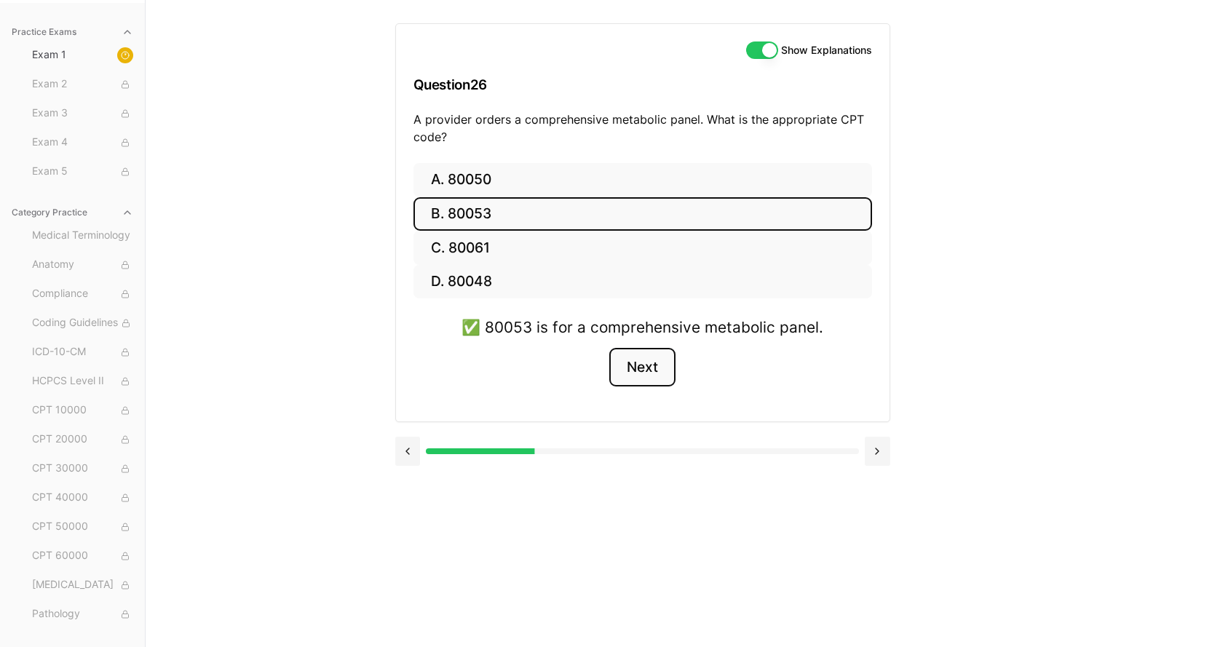
click at [634, 369] on button "Next" at bounding box center [642, 367] width 66 height 39
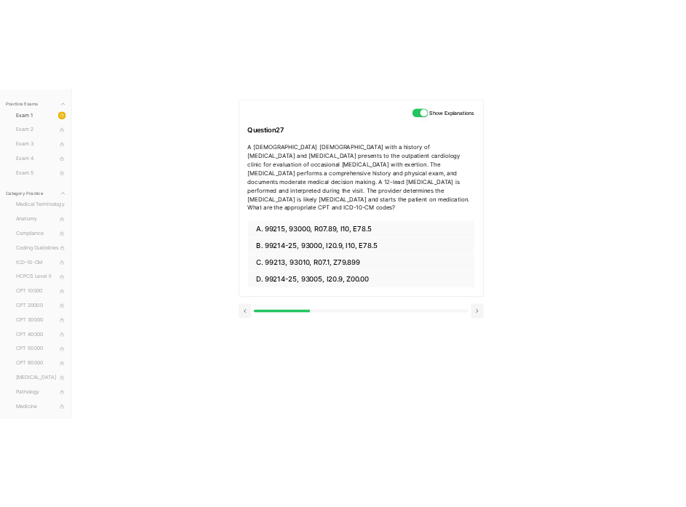
scroll to position [114, 0]
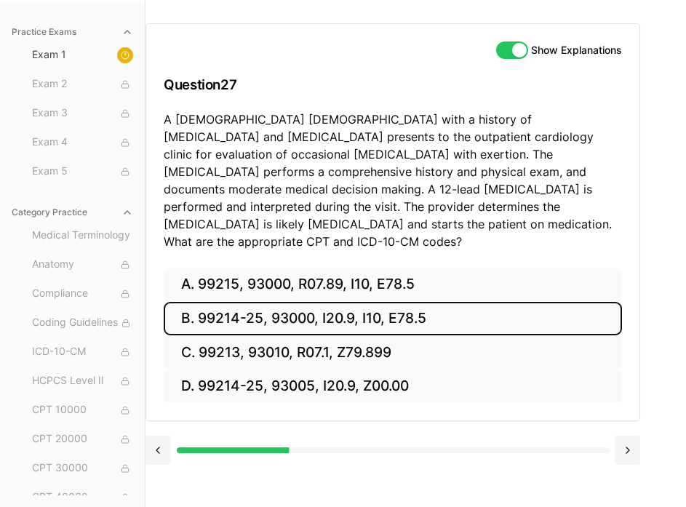
click at [365, 302] on button "B. 99214-25, 93000, I20.9, I10, E78.5" at bounding box center [393, 319] width 459 height 34
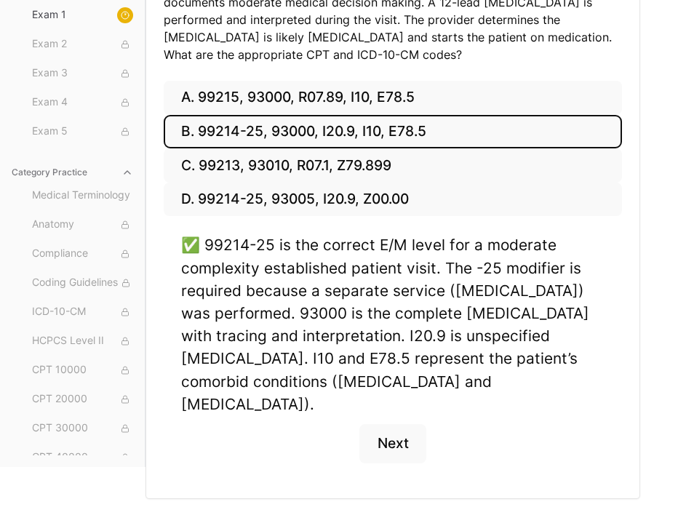
scroll to position [298, 0]
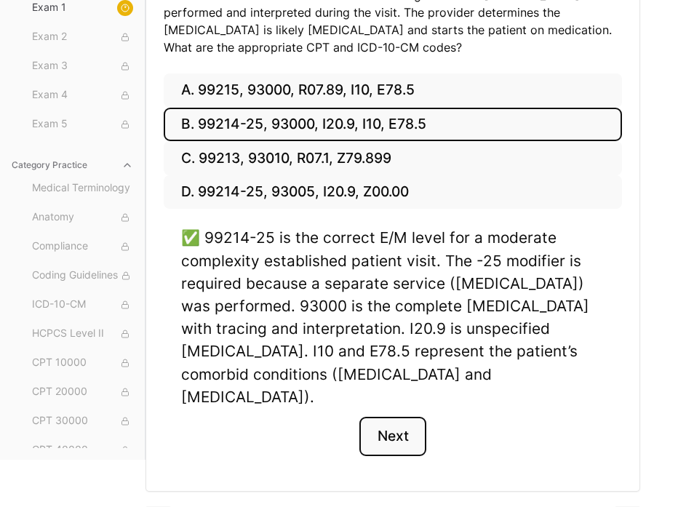
click at [394, 417] on button "Next" at bounding box center [393, 436] width 66 height 39
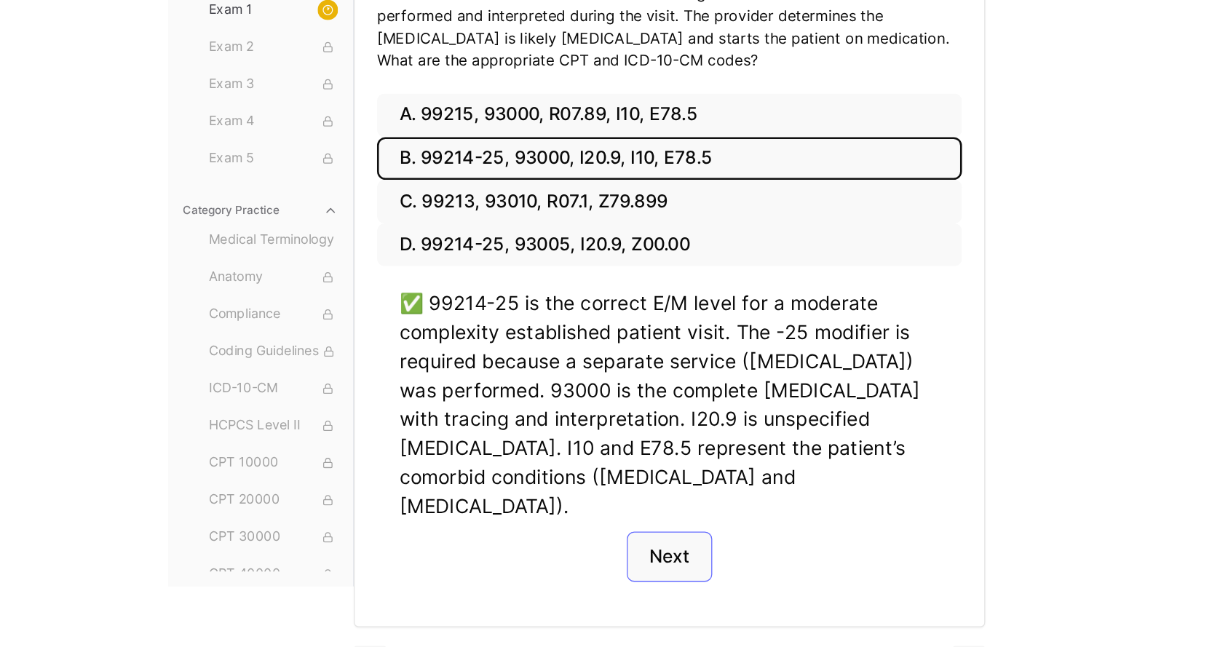
scroll to position [114, 0]
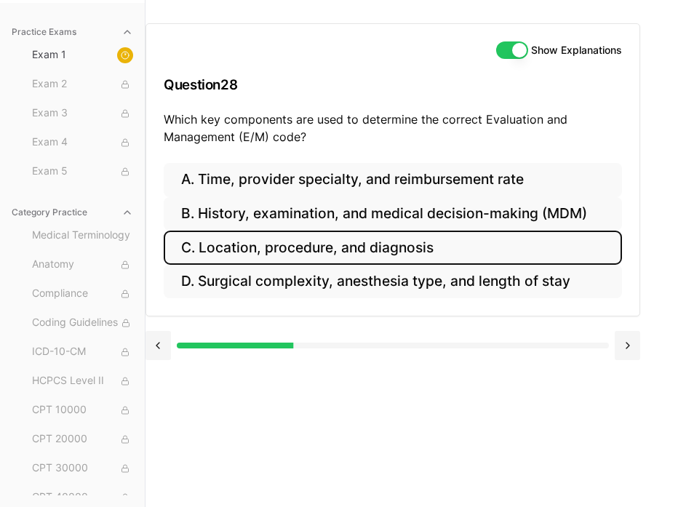
click at [381, 241] on button "C. Location, procedure, and diagnosis" at bounding box center [393, 248] width 459 height 34
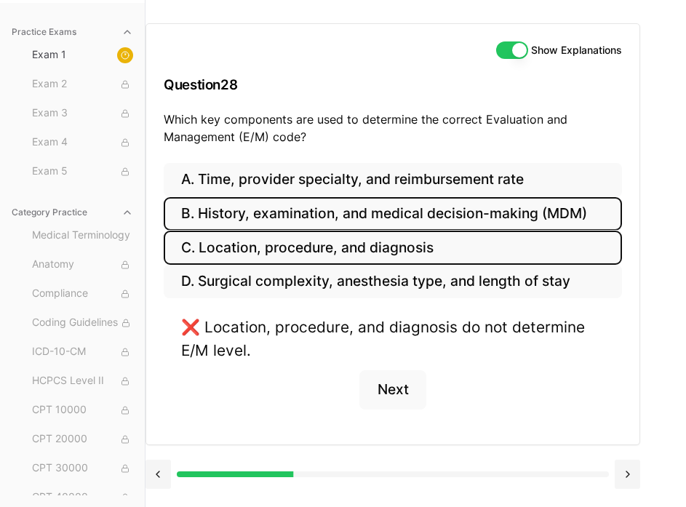
click at [385, 202] on button "B. History, examination, and medical decision-making (MDM)" at bounding box center [393, 214] width 459 height 34
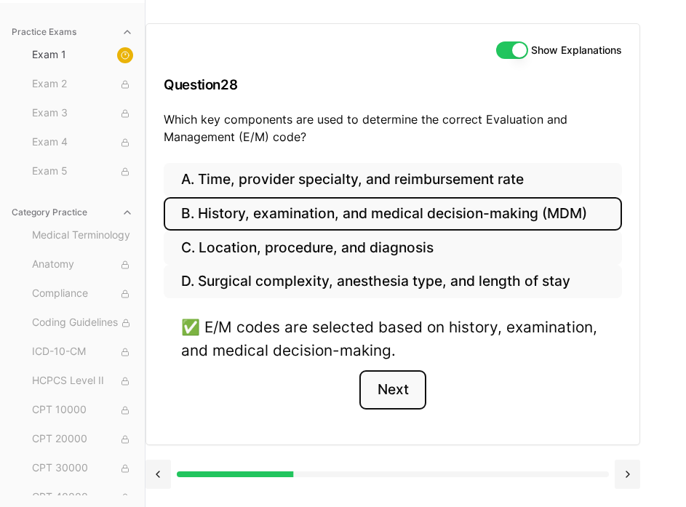
click at [381, 381] on button "Next" at bounding box center [393, 389] width 66 height 39
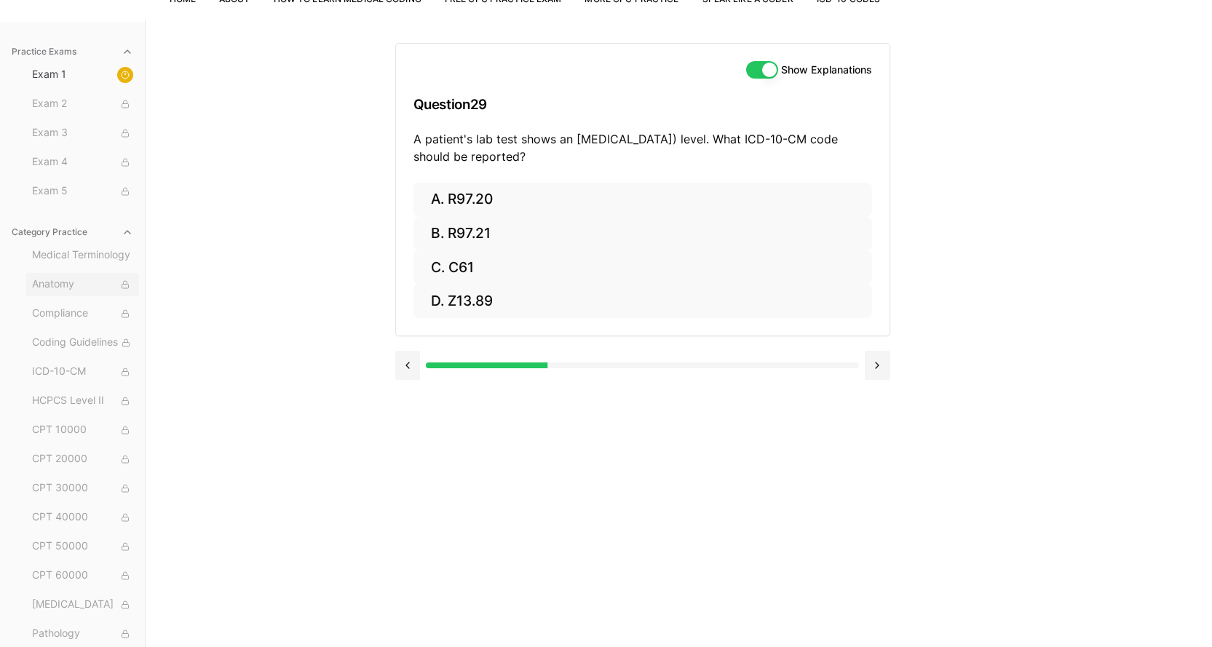
scroll to position [134, 0]
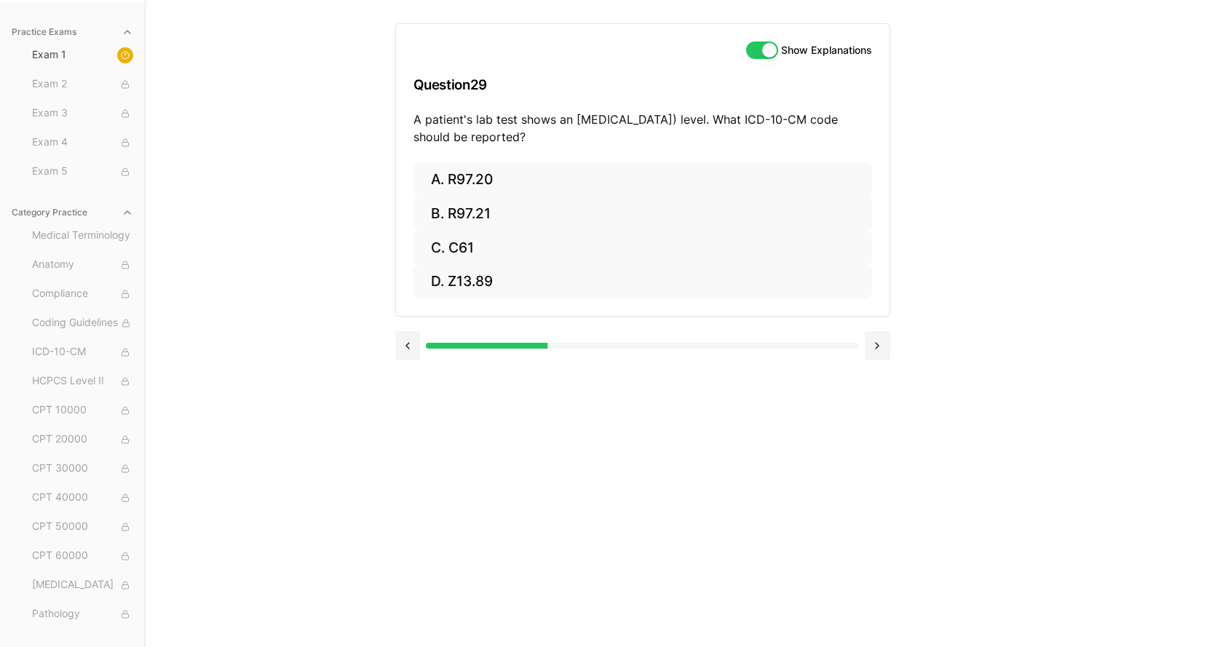
drag, startPoint x: 624, startPoint y: 136, endPoint x: 413, endPoint y: 114, distance: 212.3
click at [413, 114] on p "A patient's lab test shows an elevated prostate-specific antigen (PSA) level. W…" at bounding box center [642, 128] width 459 height 35
copy p "A patient's lab test shows an elevated prostate-specific antigen (PSA) level. W…"
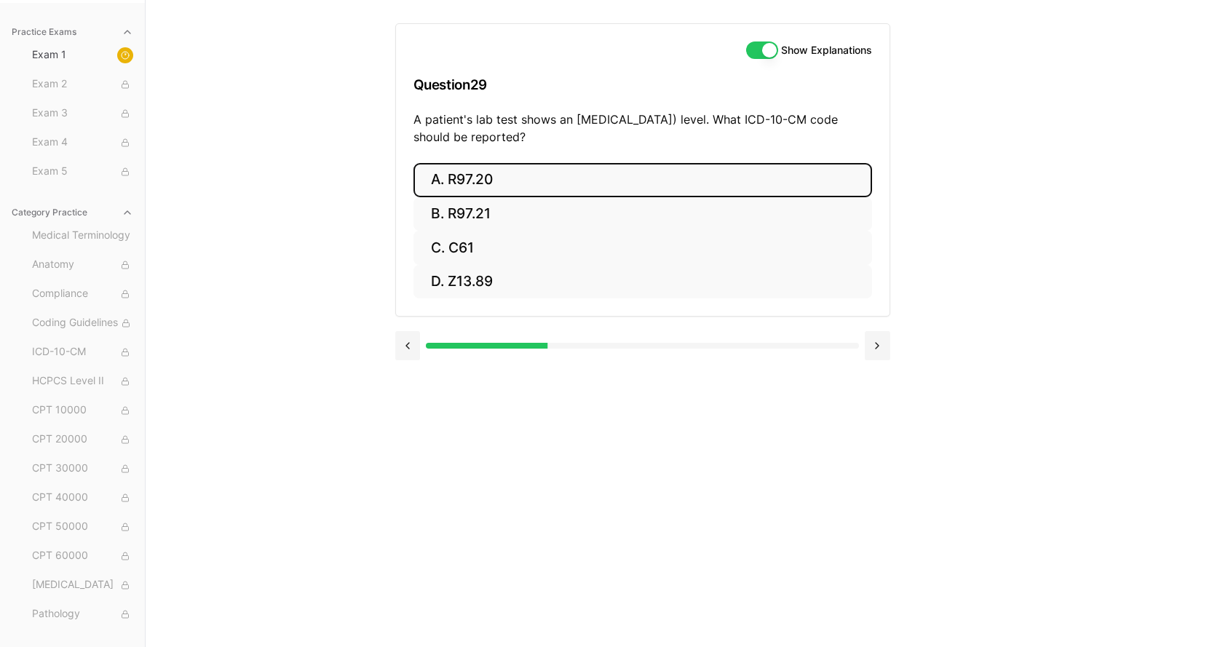
click at [475, 178] on button "A. R97.20" at bounding box center [642, 180] width 459 height 34
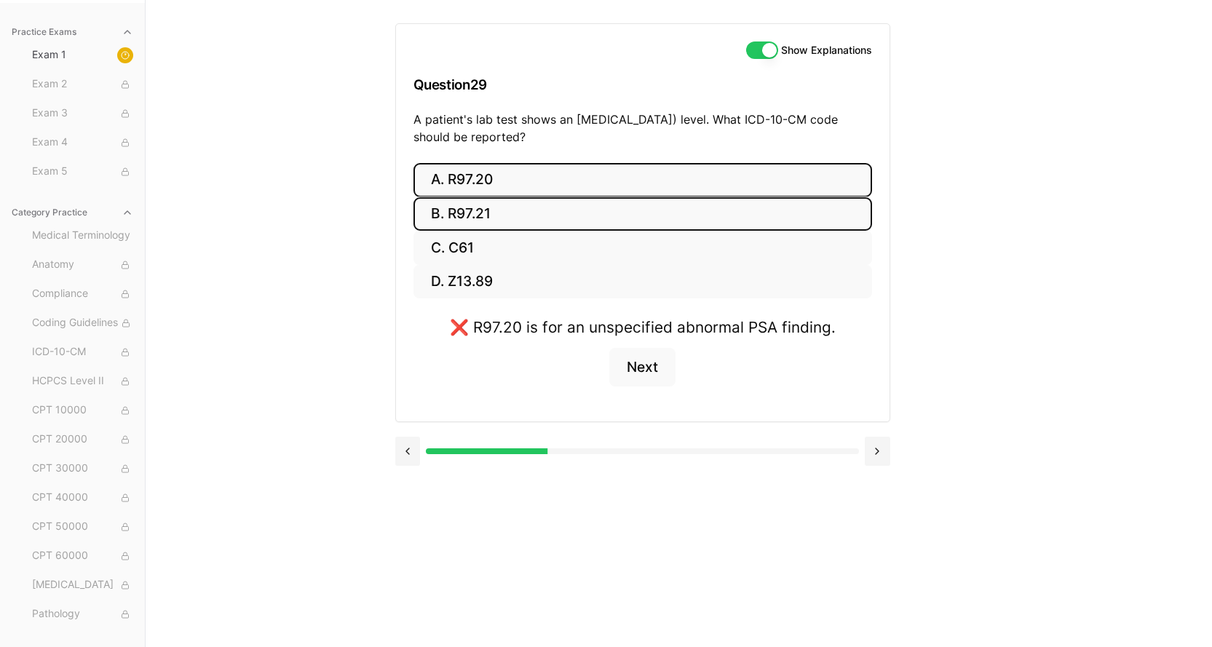
click at [462, 205] on button "B. R97.21" at bounding box center [642, 214] width 459 height 34
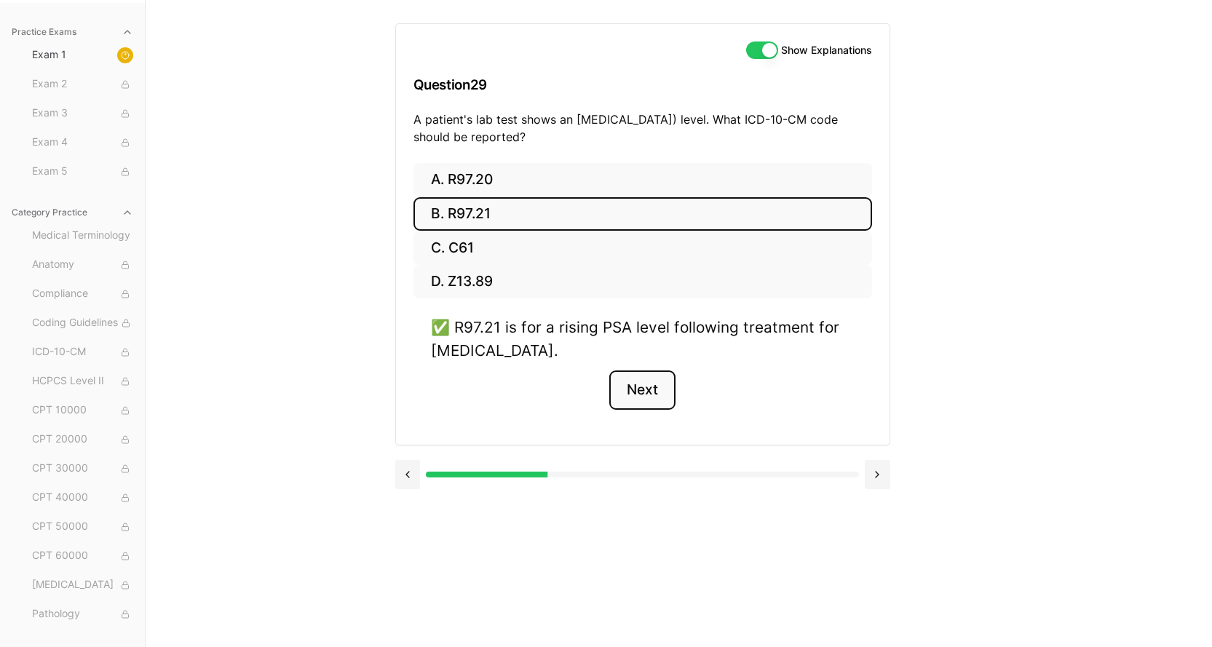
click at [635, 394] on button "Next" at bounding box center [642, 389] width 66 height 39
click at [635, 394] on div "Show Explanations Question 29 A patient's lab test shows an elevated prostate-s…" at bounding box center [679, 323] width 568 height 647
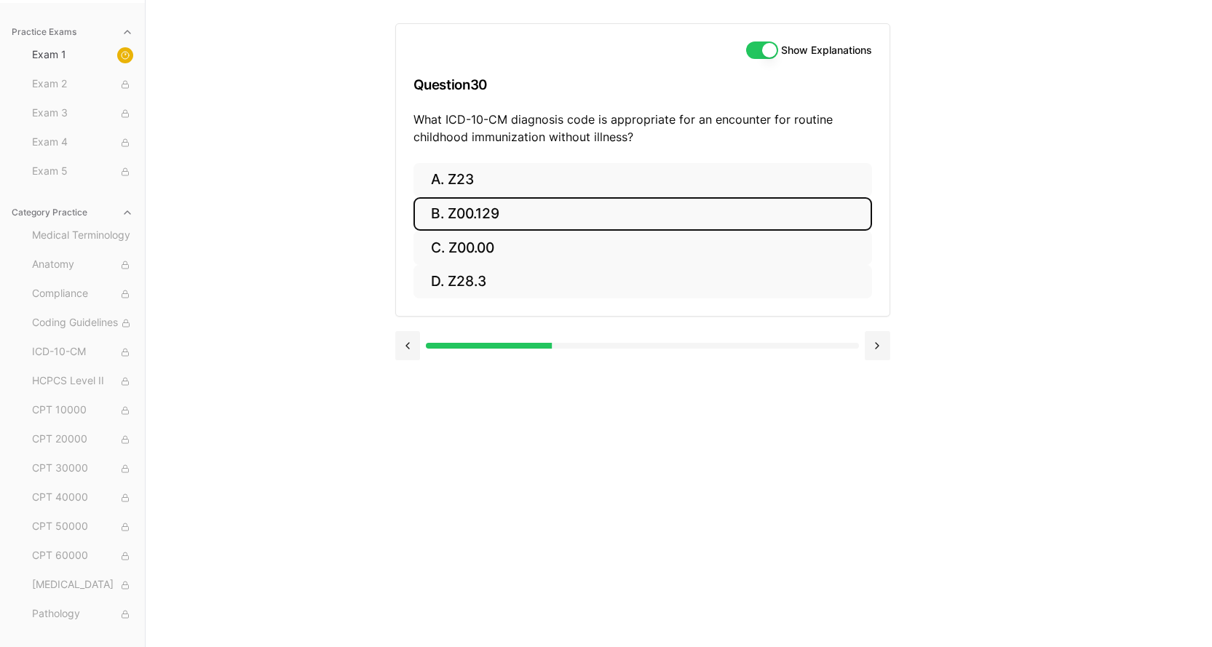
click at [491, 205] on button "B. Z00.129" at bounding box center [642, 214] width 459 height 34
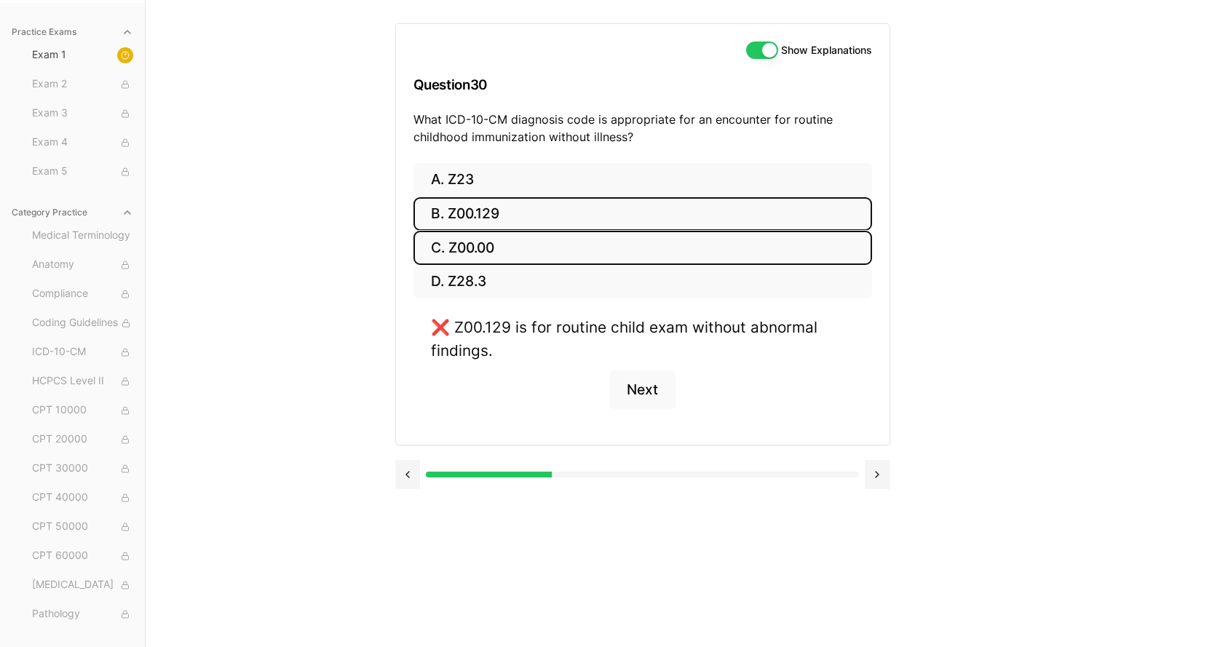
click at [462, 247] on button "C. Z00.00" at bounding box center [642, 248] width 459 height 34
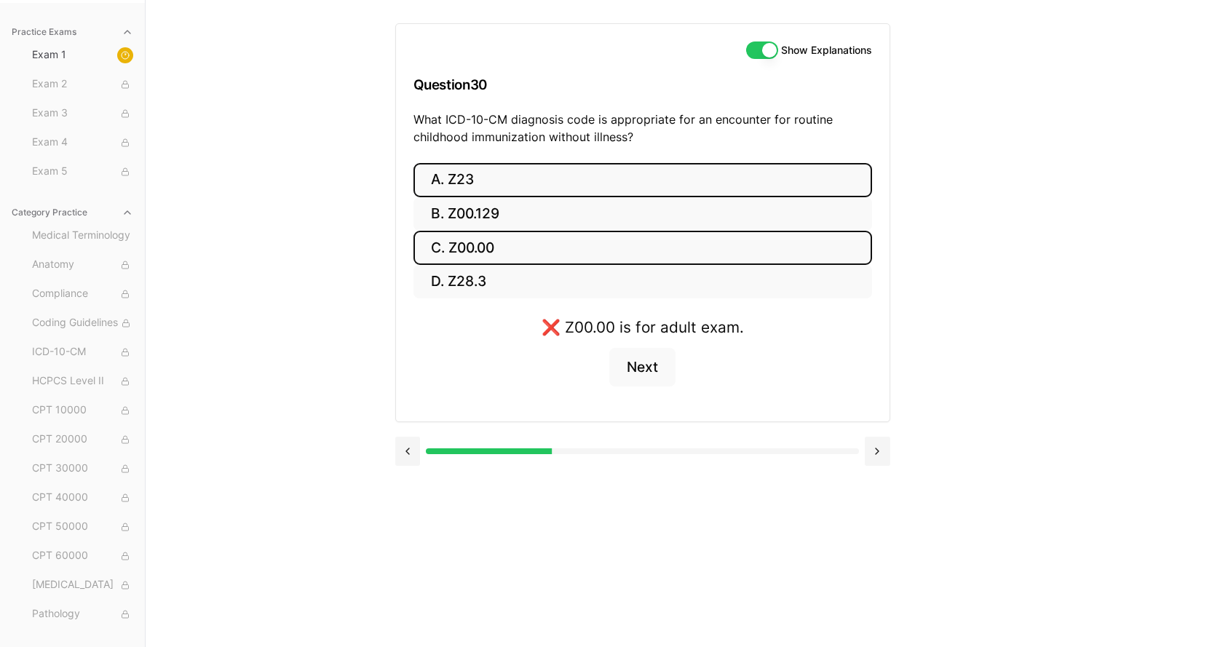
click at [464, 180] on button "A. Z23" at bounding box center [642, 180] width 459 height 34
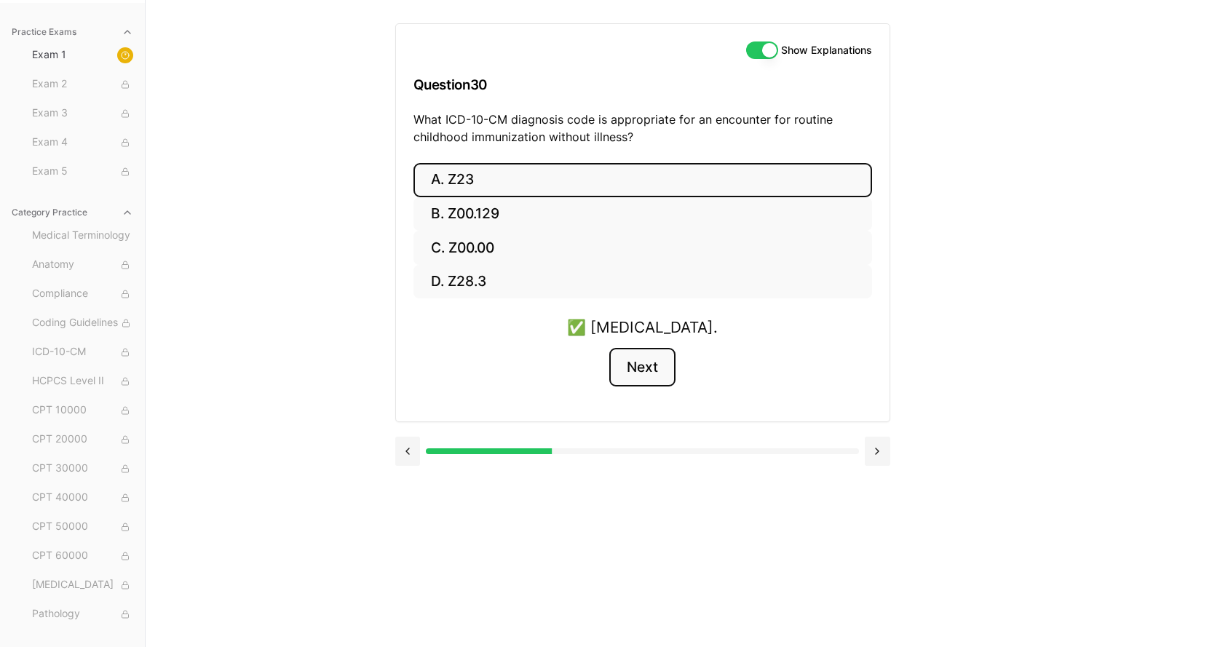
click at [642, 365] on button "Next" at bounding box center [642, 367] width 66 height 39
